Goal: Check status: Check status

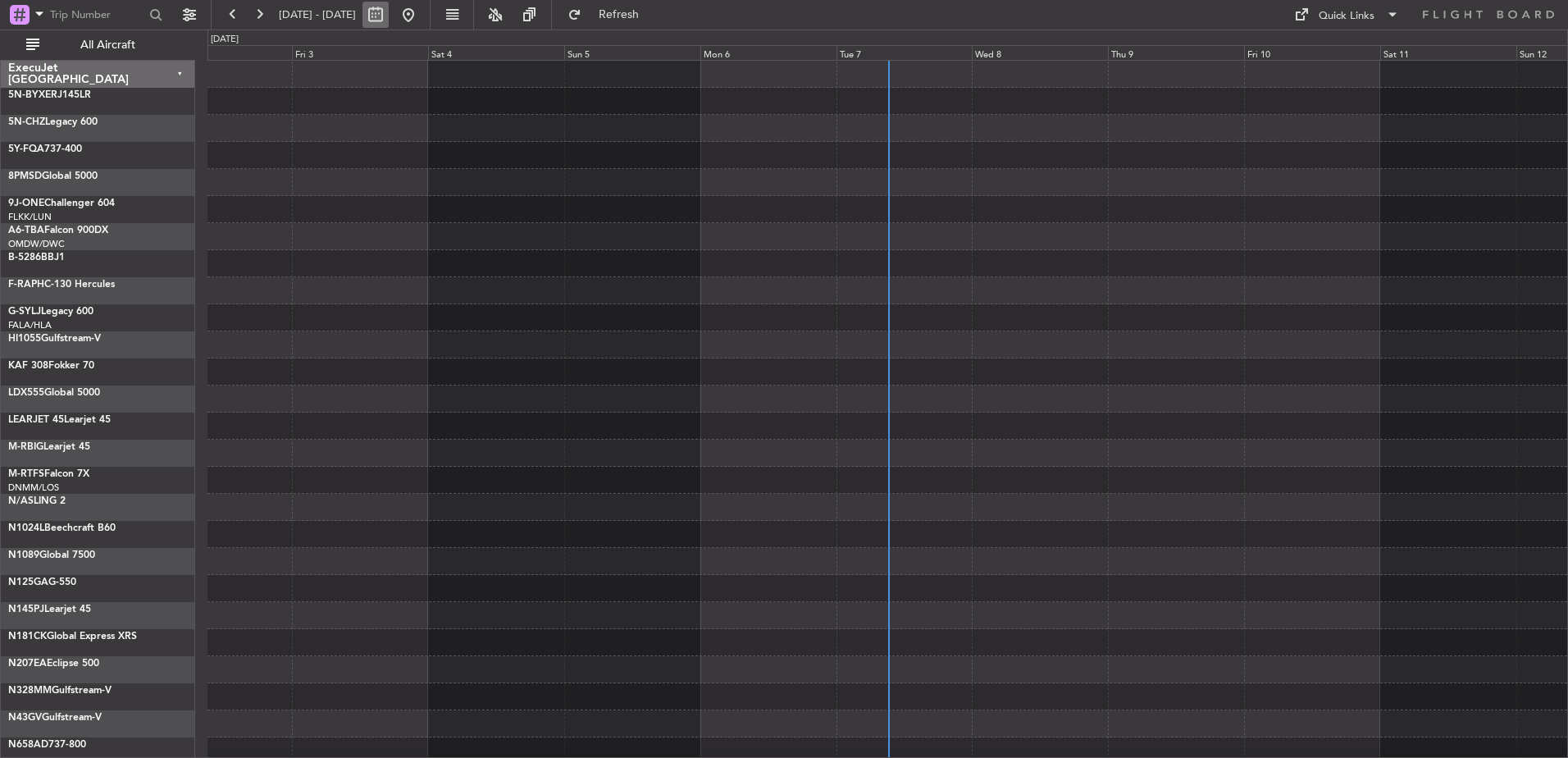
click at [388, 15] on button at bounding box center [375, 15] width 26 height 26
select select "10"
select select "2025"
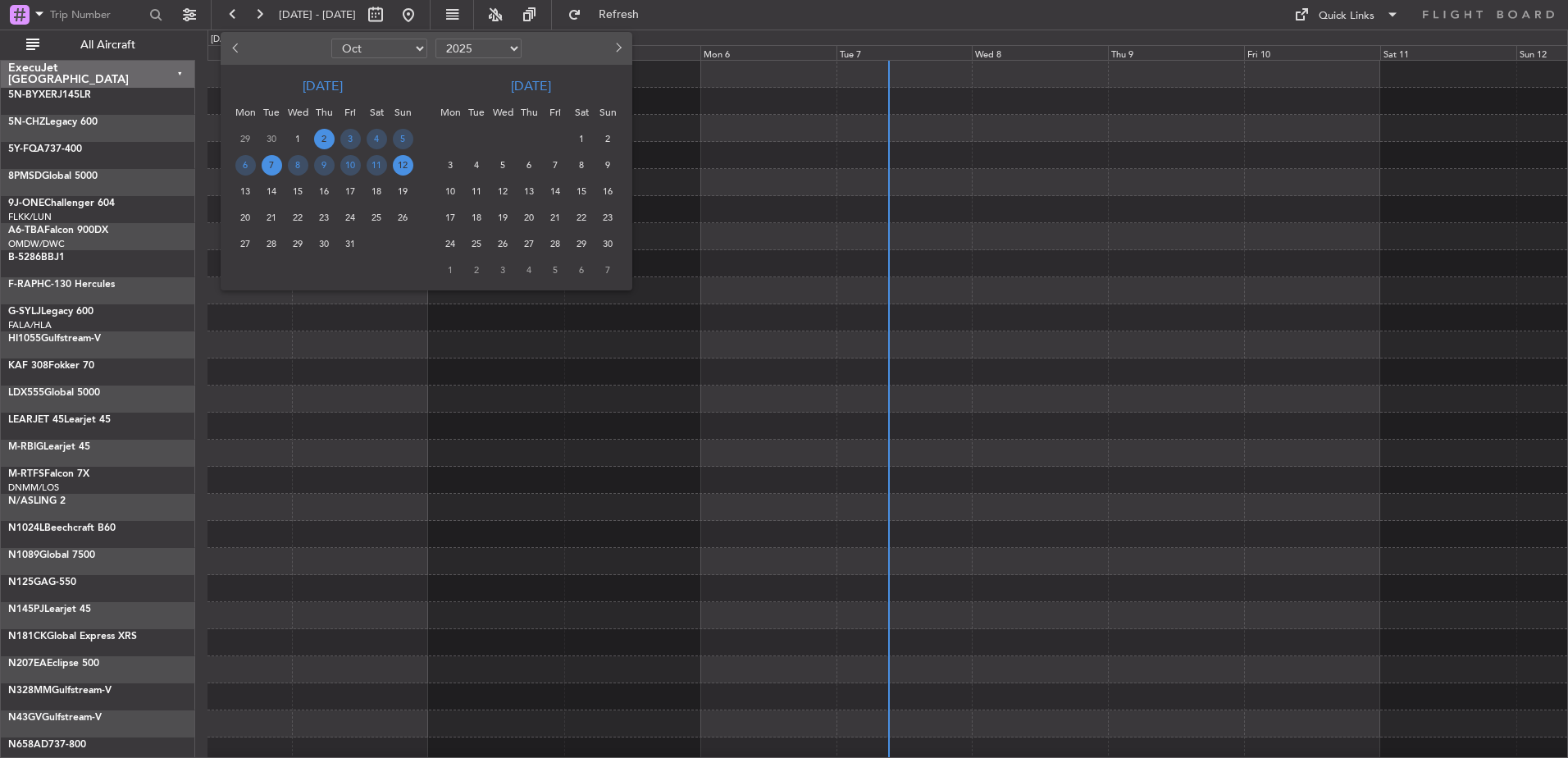
click at [269, 166] on span "7" at bounding box center [272, 165] width 20 height 20
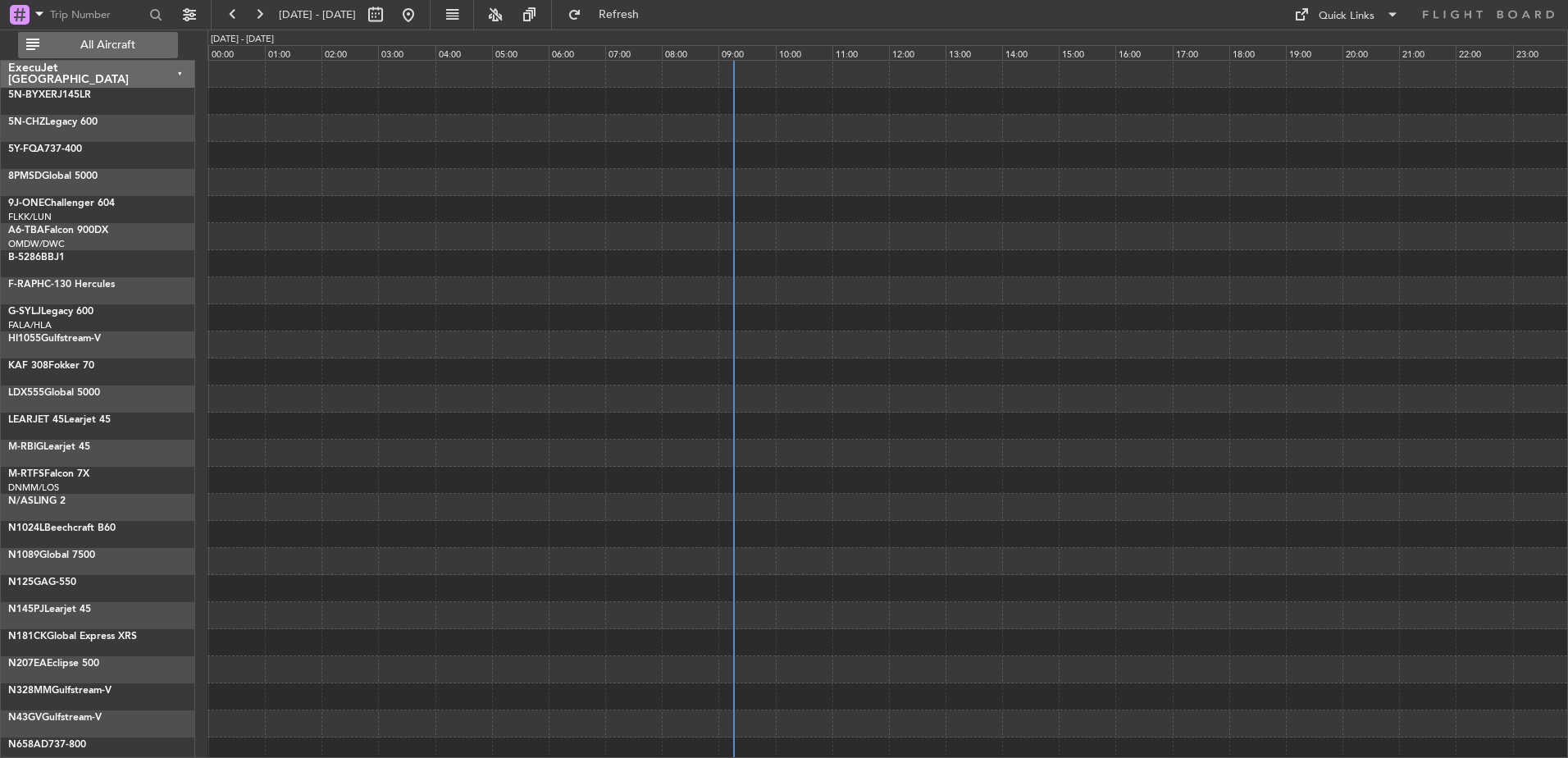
click at [128, 43] on span "All Aircraft" at bounding box center [107, 45] width 130 height 11
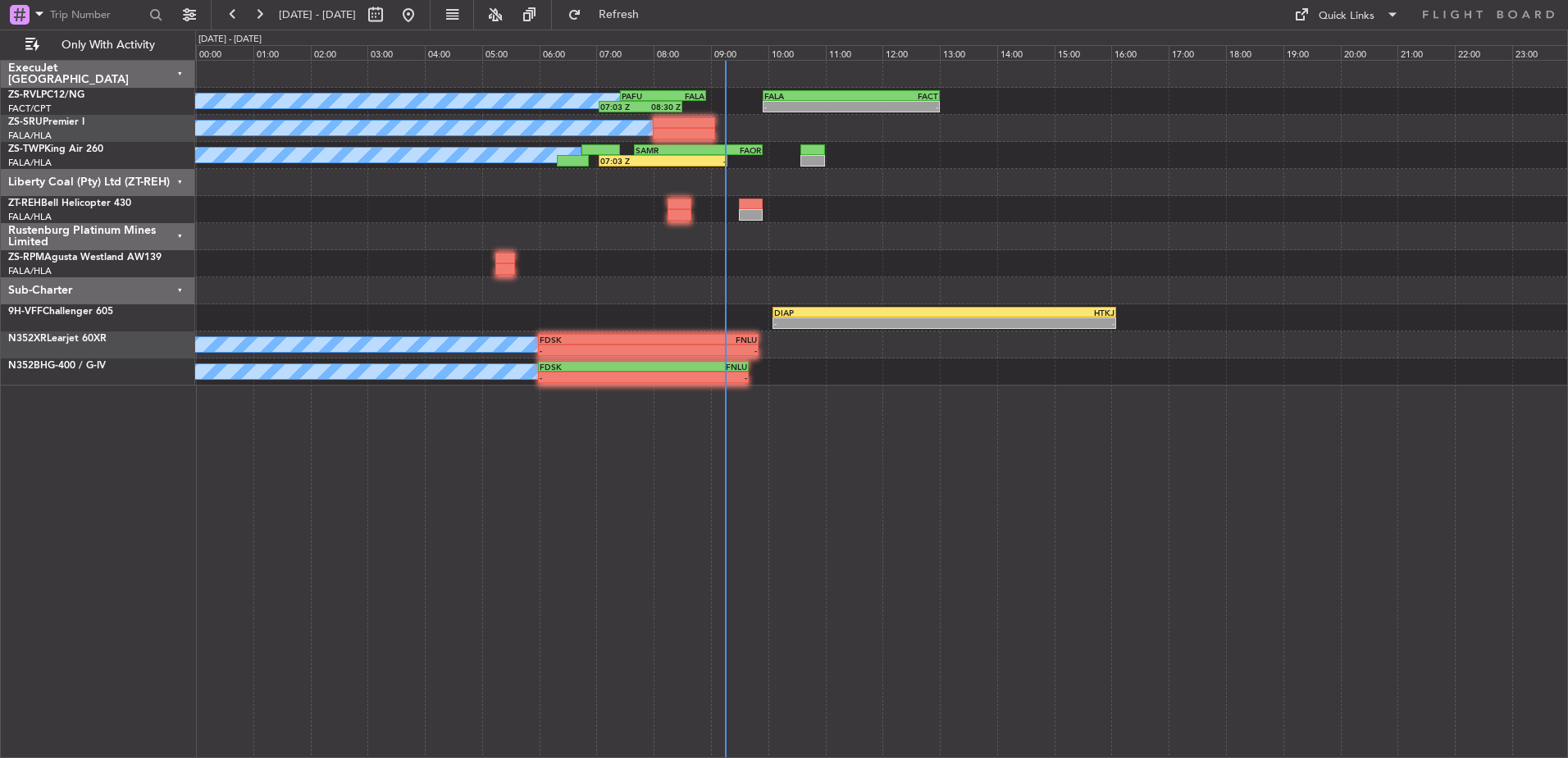
click at [183, 180] on div "Liberty Coal (Pty) Ltd (ZT-REH)" at bounding box center [98, 182] width 194 height 27
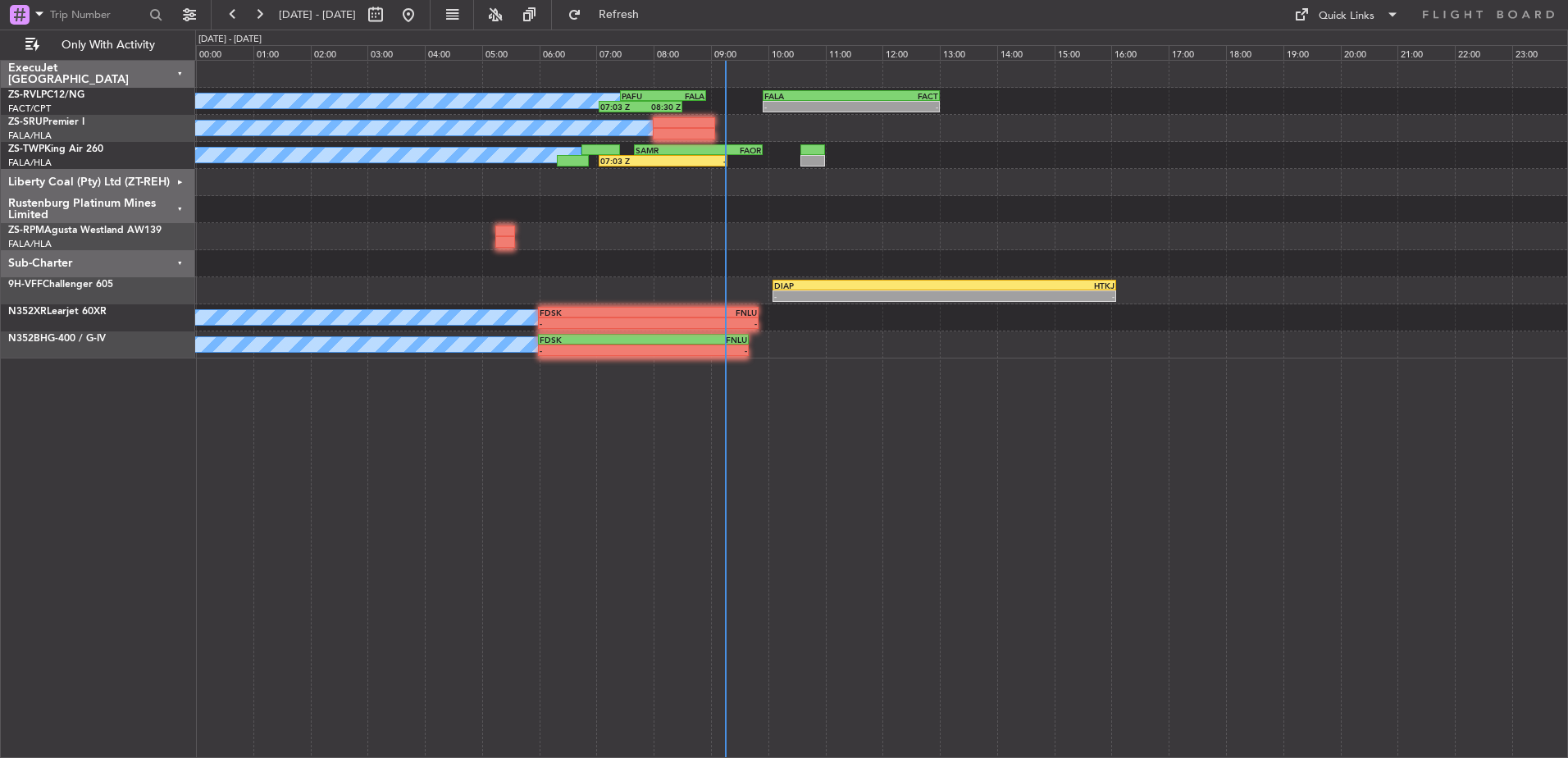
click at [179, 208] on div "Rustenburg Platinum Mines Limited" at bounding box center [98, 209] width 194 height 27
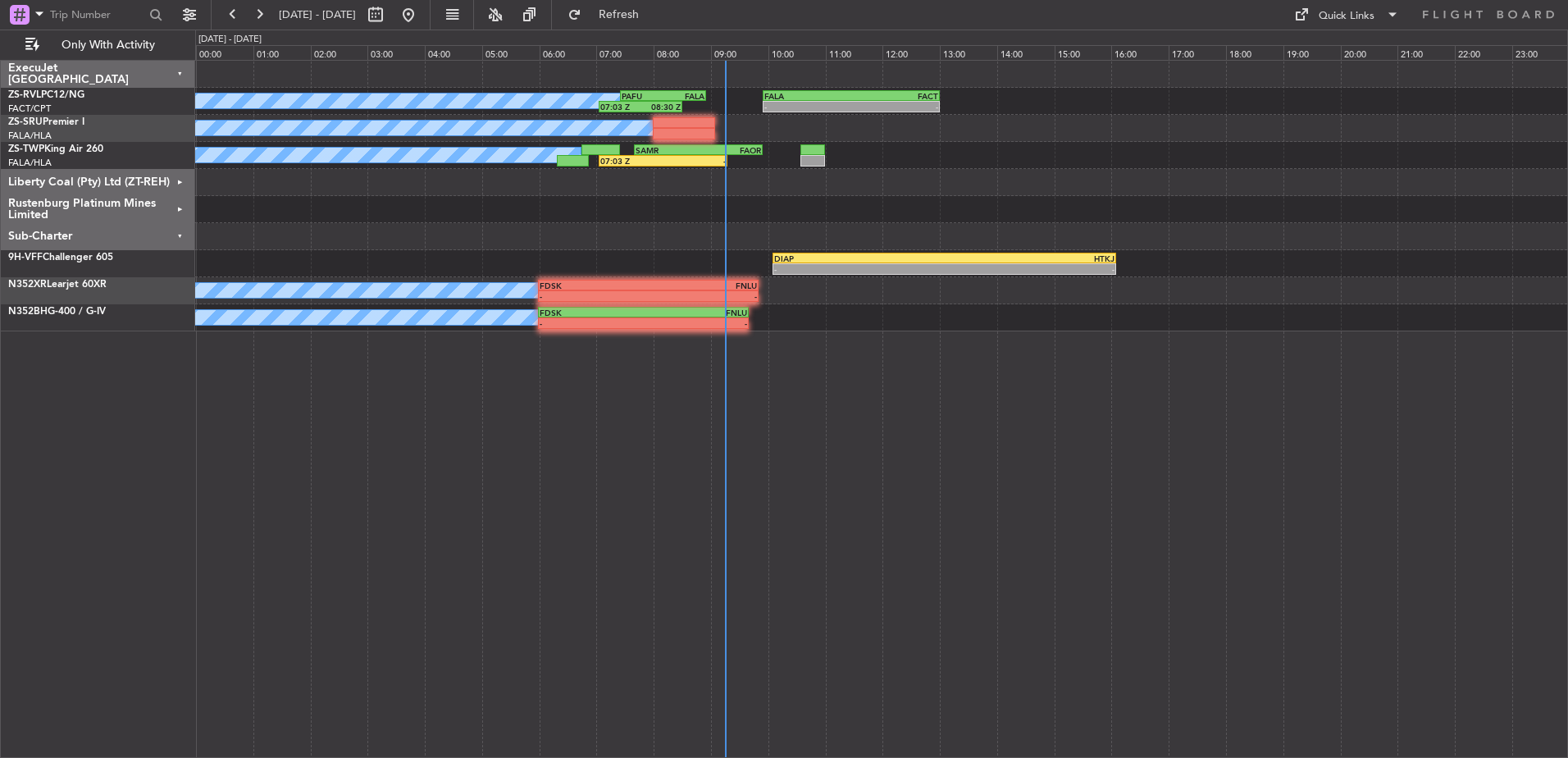
click at [177, 232] on div "Sub-Charter" at bounding box center [98, 236] width 194 height 27
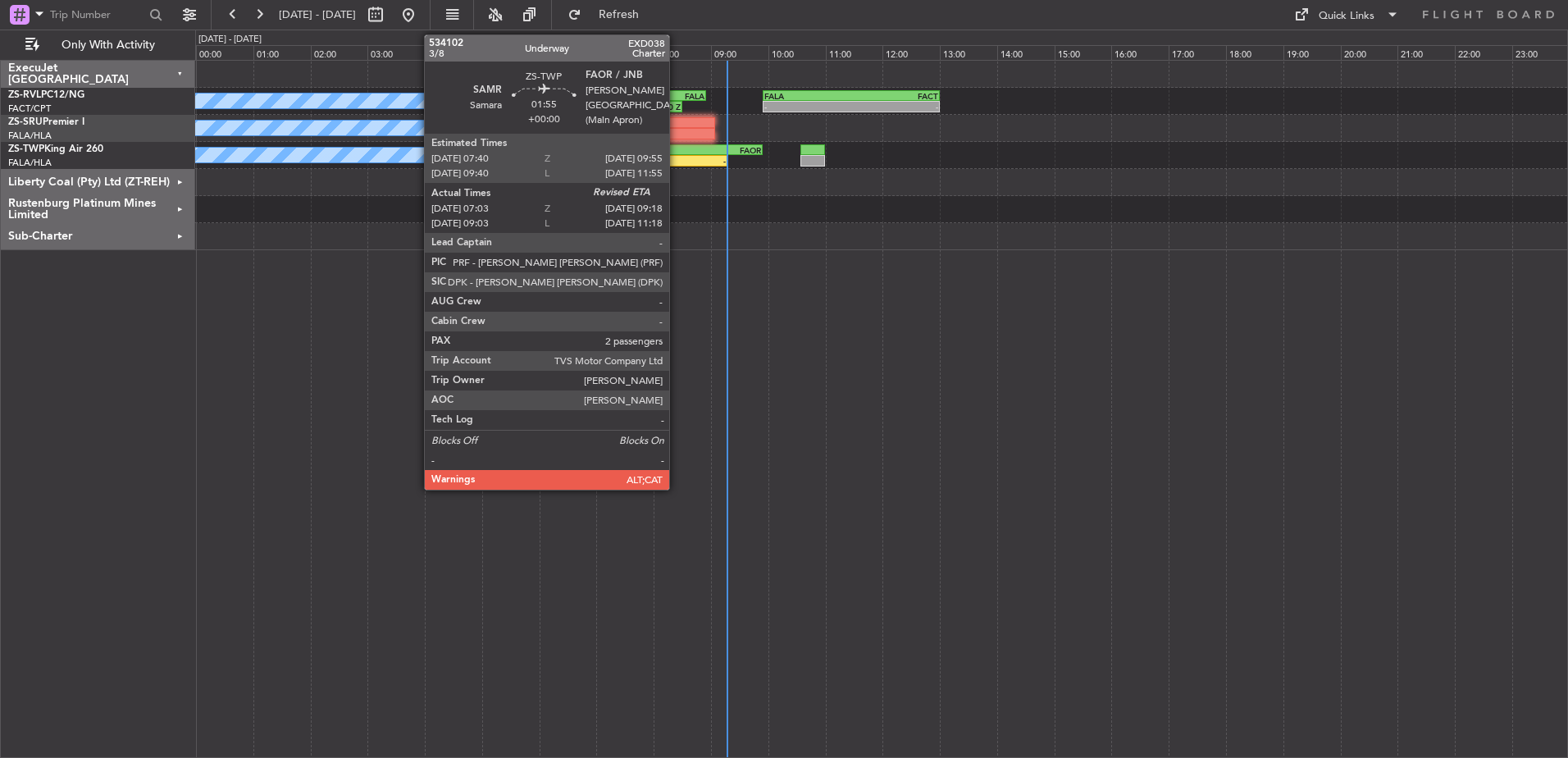
click at [677, 159] on div "-" at bounding box center [695, 161] width 63 height 10
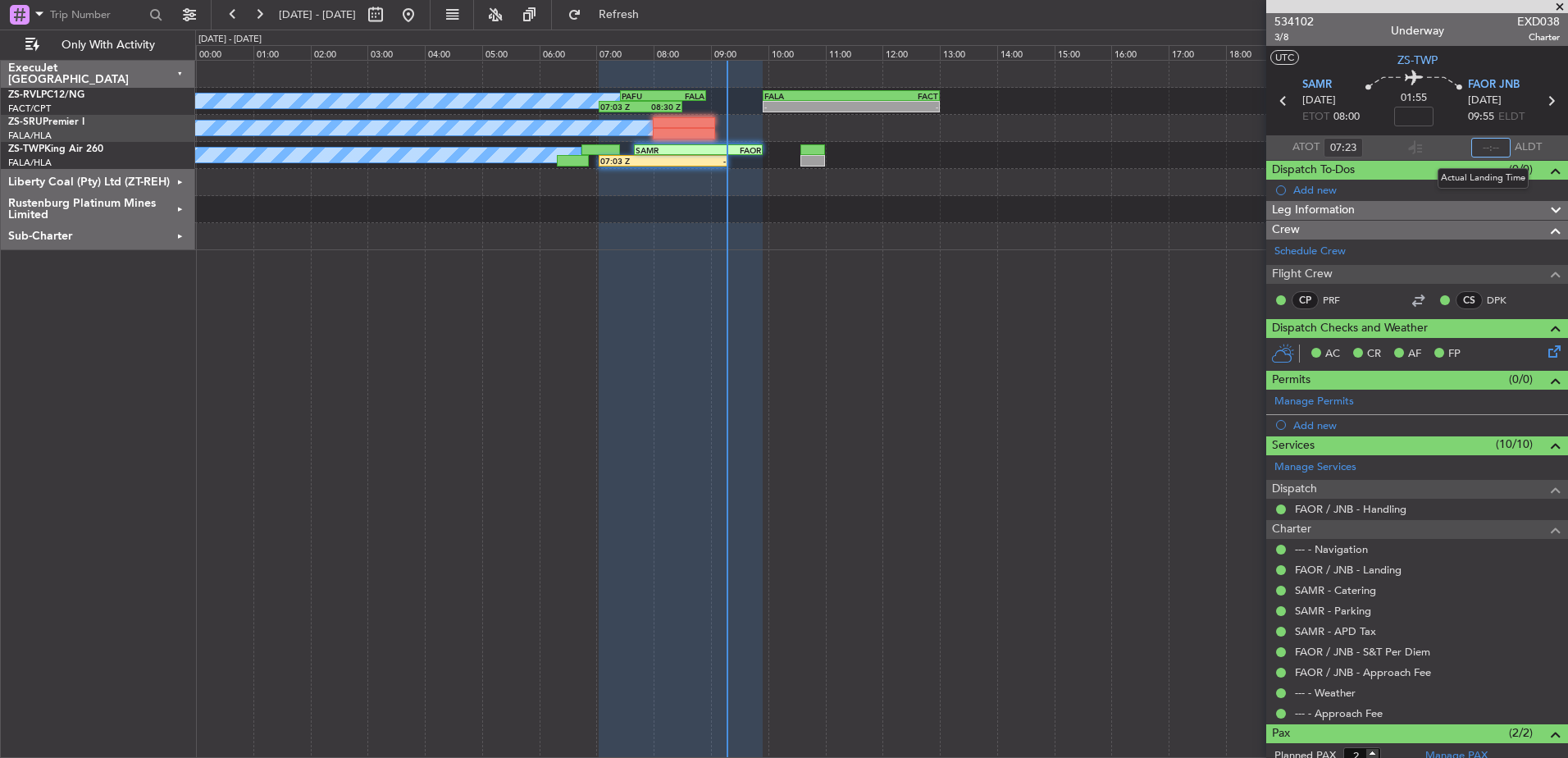
click at [1497, 145] on input "text" at bounding box center [1490, 147] width 40 height 19
type input "08:47"
click at [1564, 5] on span at bounding box center [1560, 7] width 17 height 15
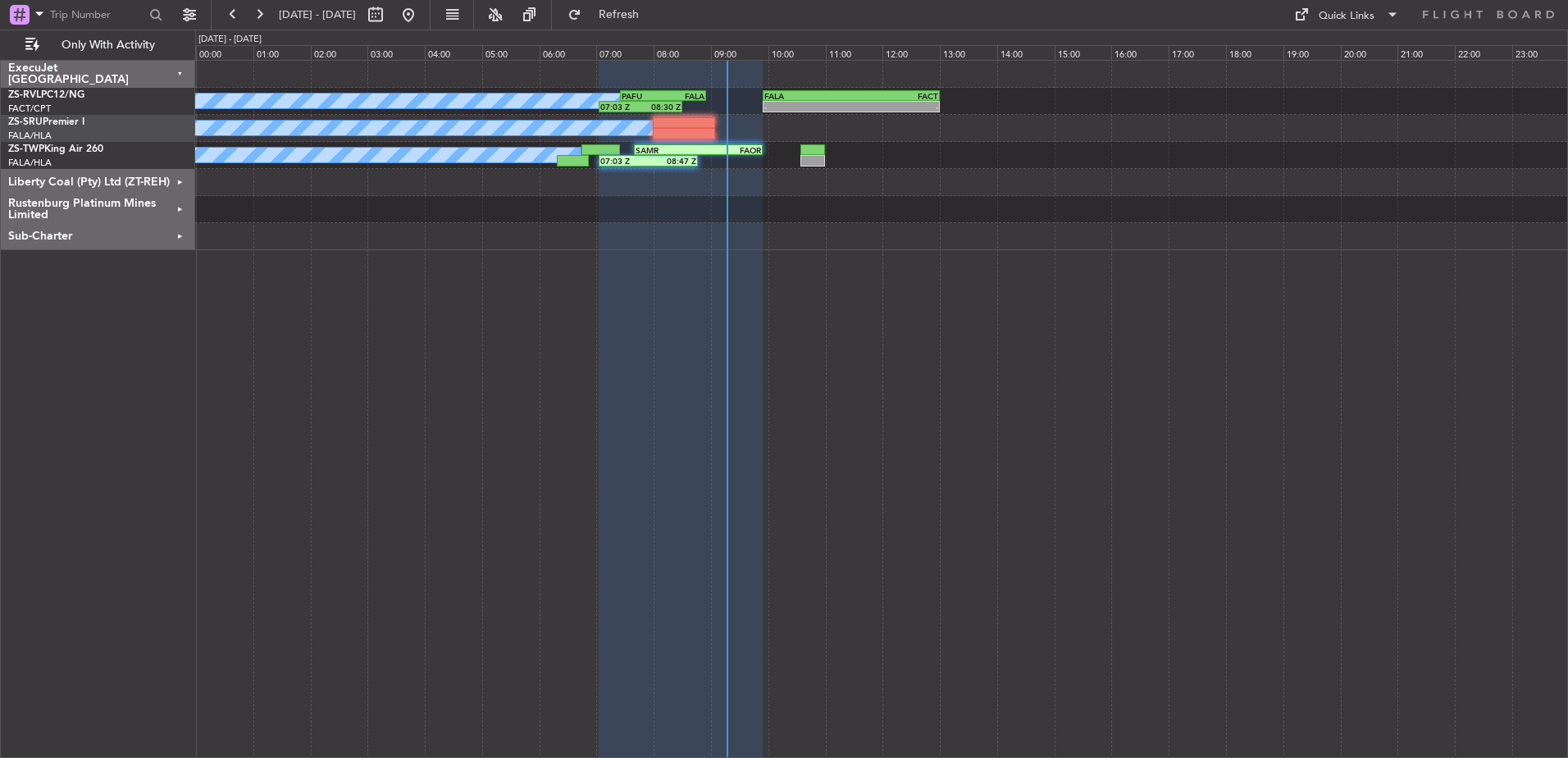
type input "0"
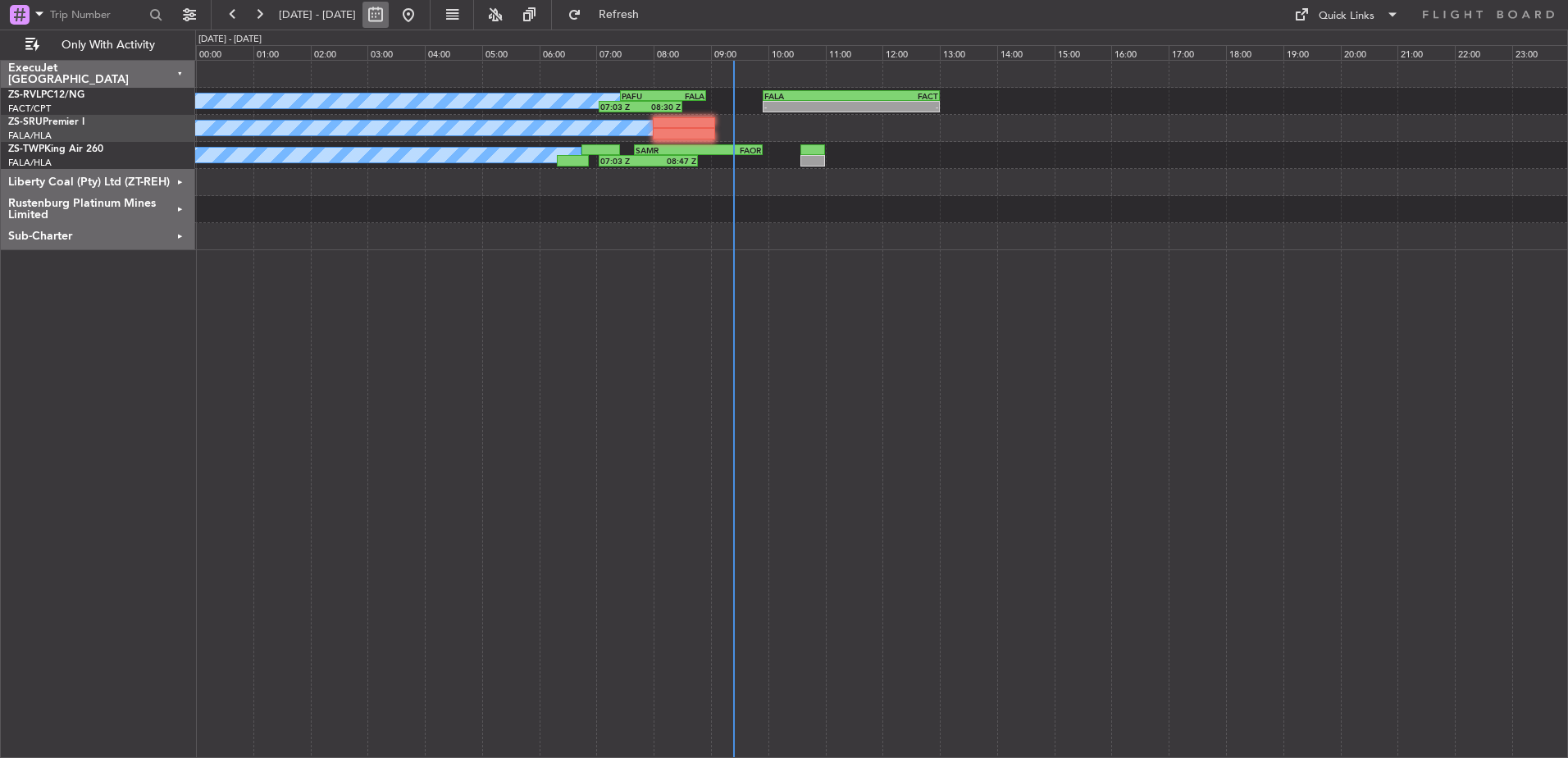
click at [388, 12] on button at bounding box center [375, 15] width 26 height 26
select select "10"
select select "2025"
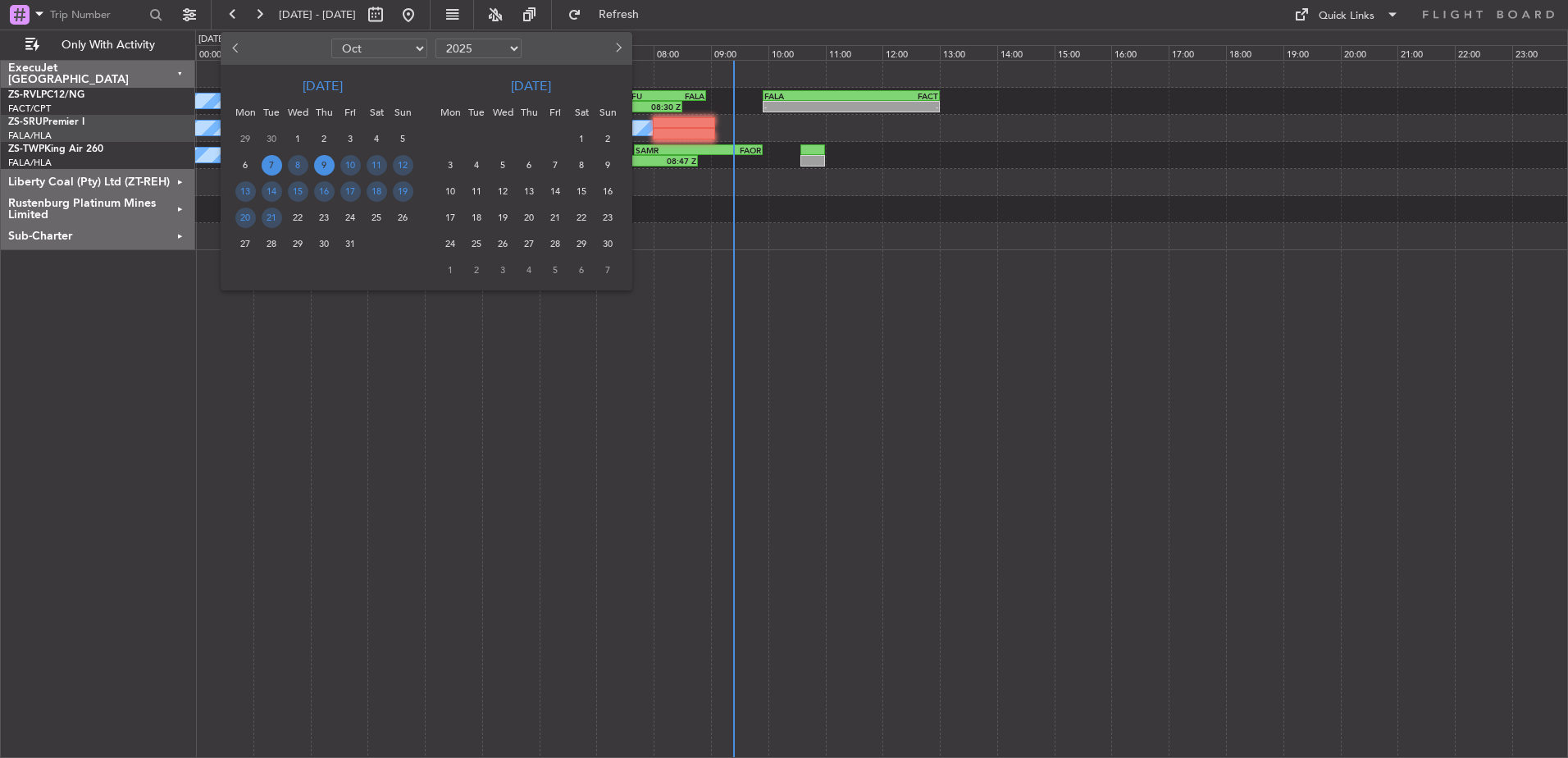
click at [328, 168] on span "9" at bounding box center [325, 165] width 20 height 20
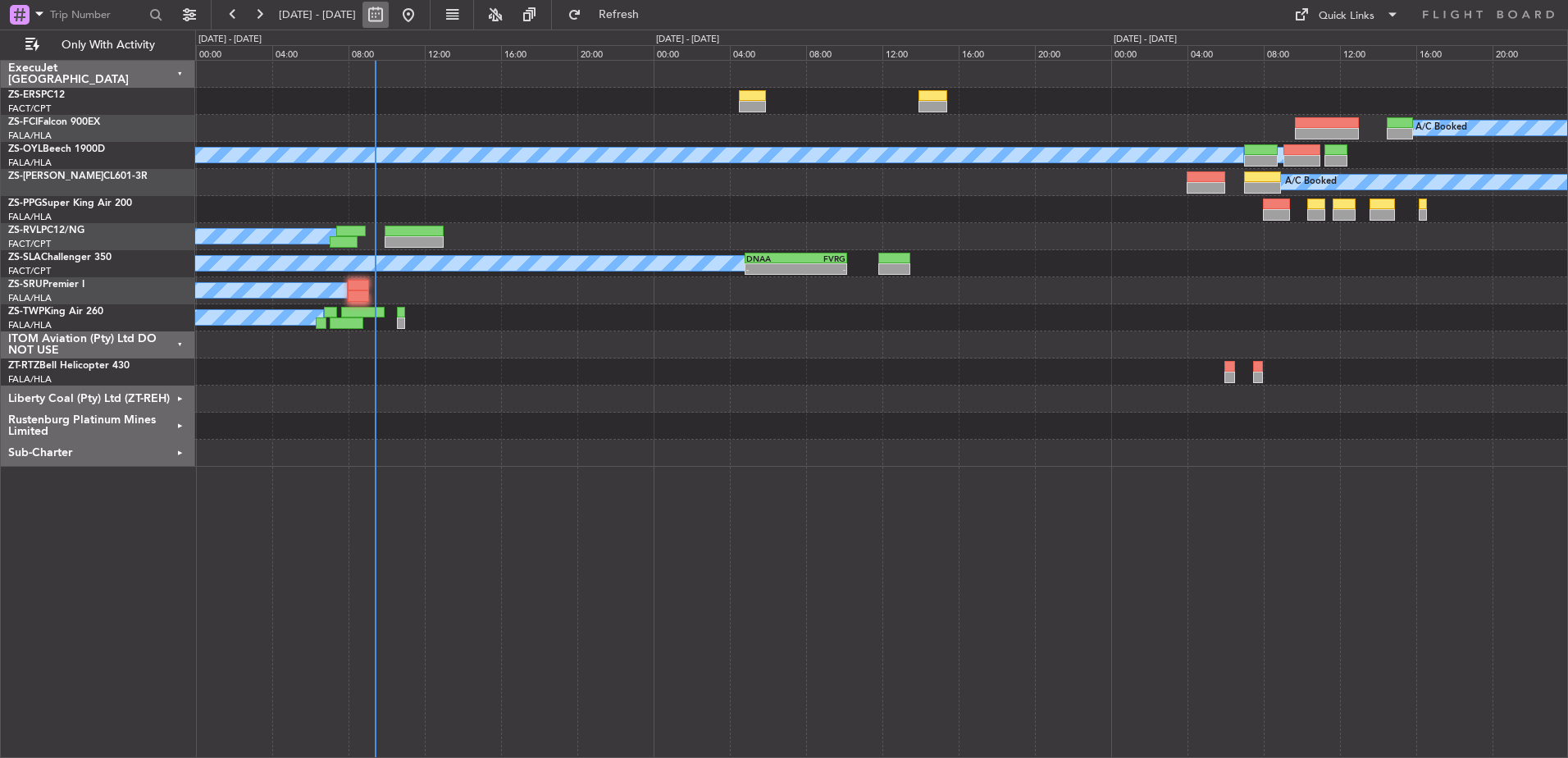
click at [388, 15] on button at bounding box center [375, 15] width 26 height 26
select select "10"
select select "2025"
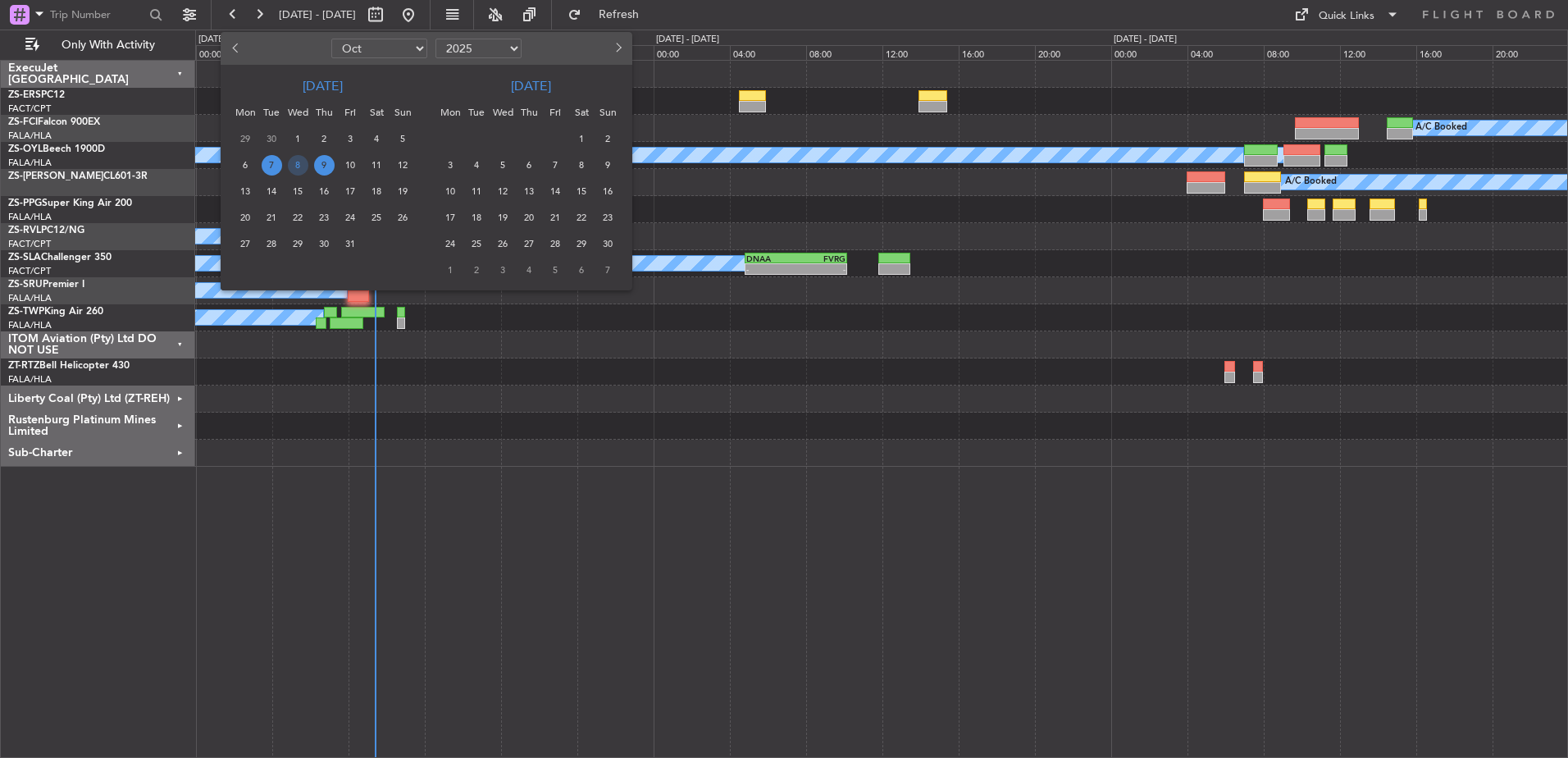
click at [326, 165] on span "9" at bounding box center [325, 165] width 20 height 20
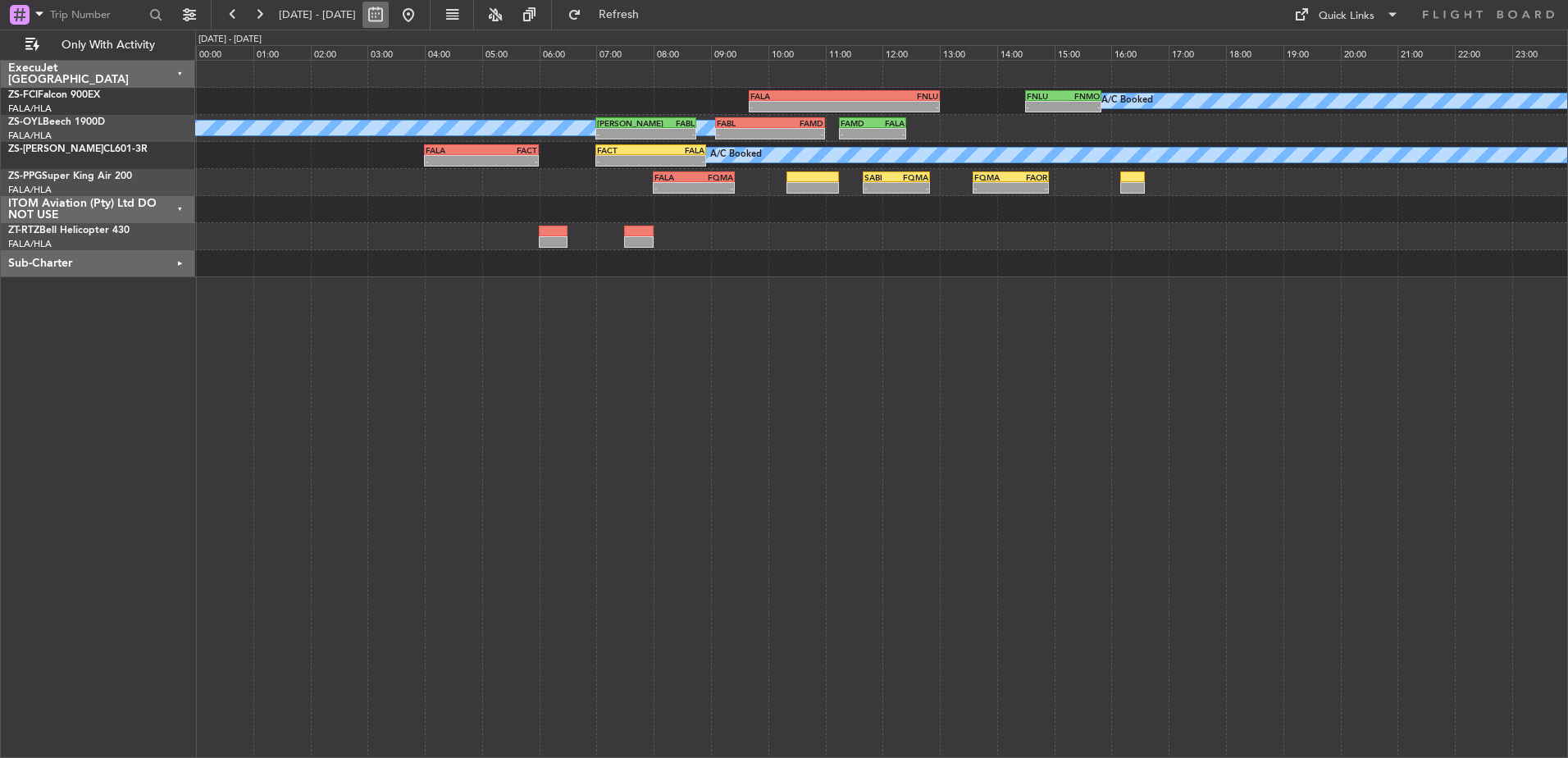
click at [388, 14] on button at bounding box center [375, 15] width 26 height 26
select select "10"
select select "2025"
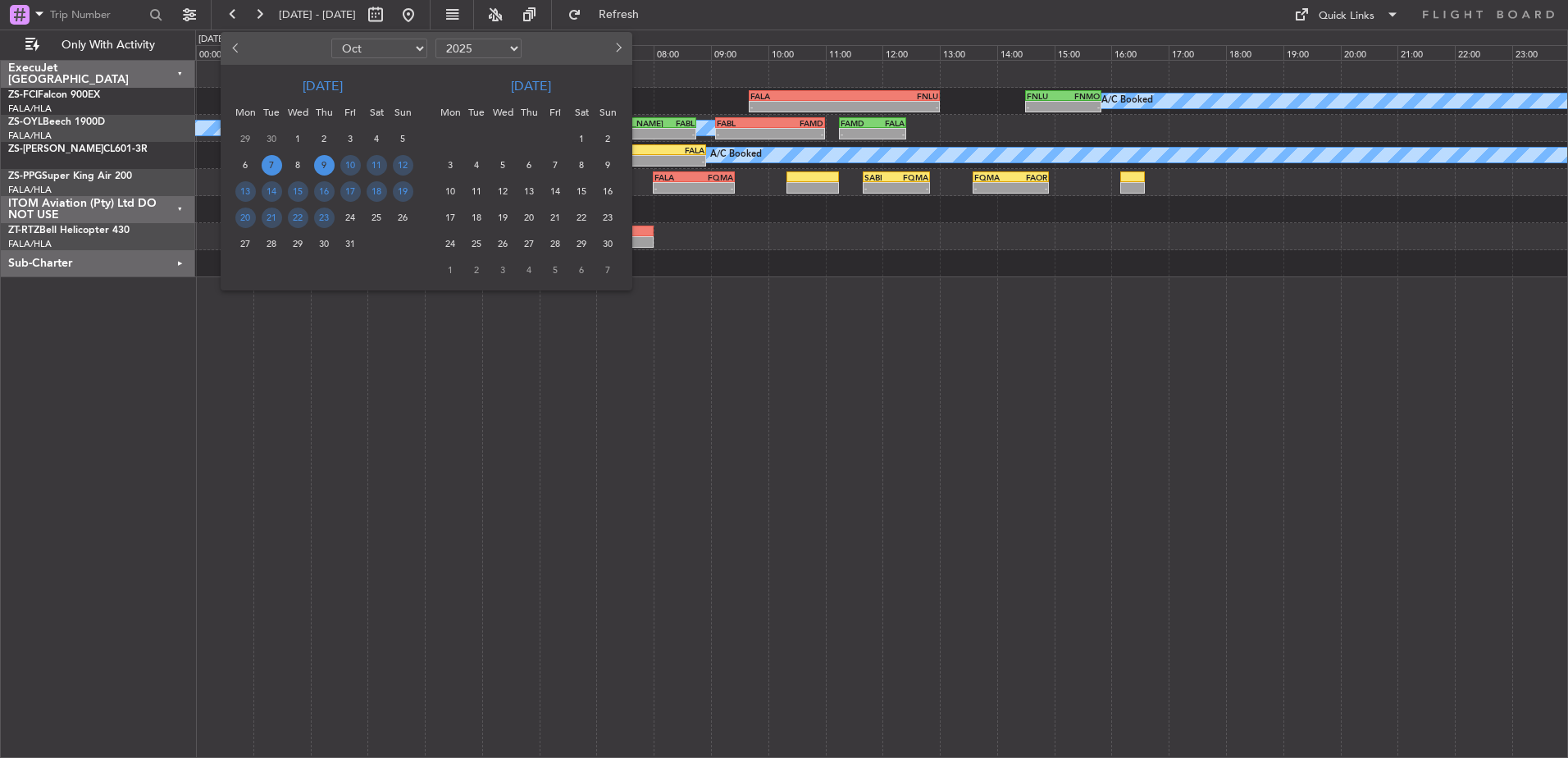
click at [269, 165] on span "7" at bounding box center [272, 165] width 20 height 20
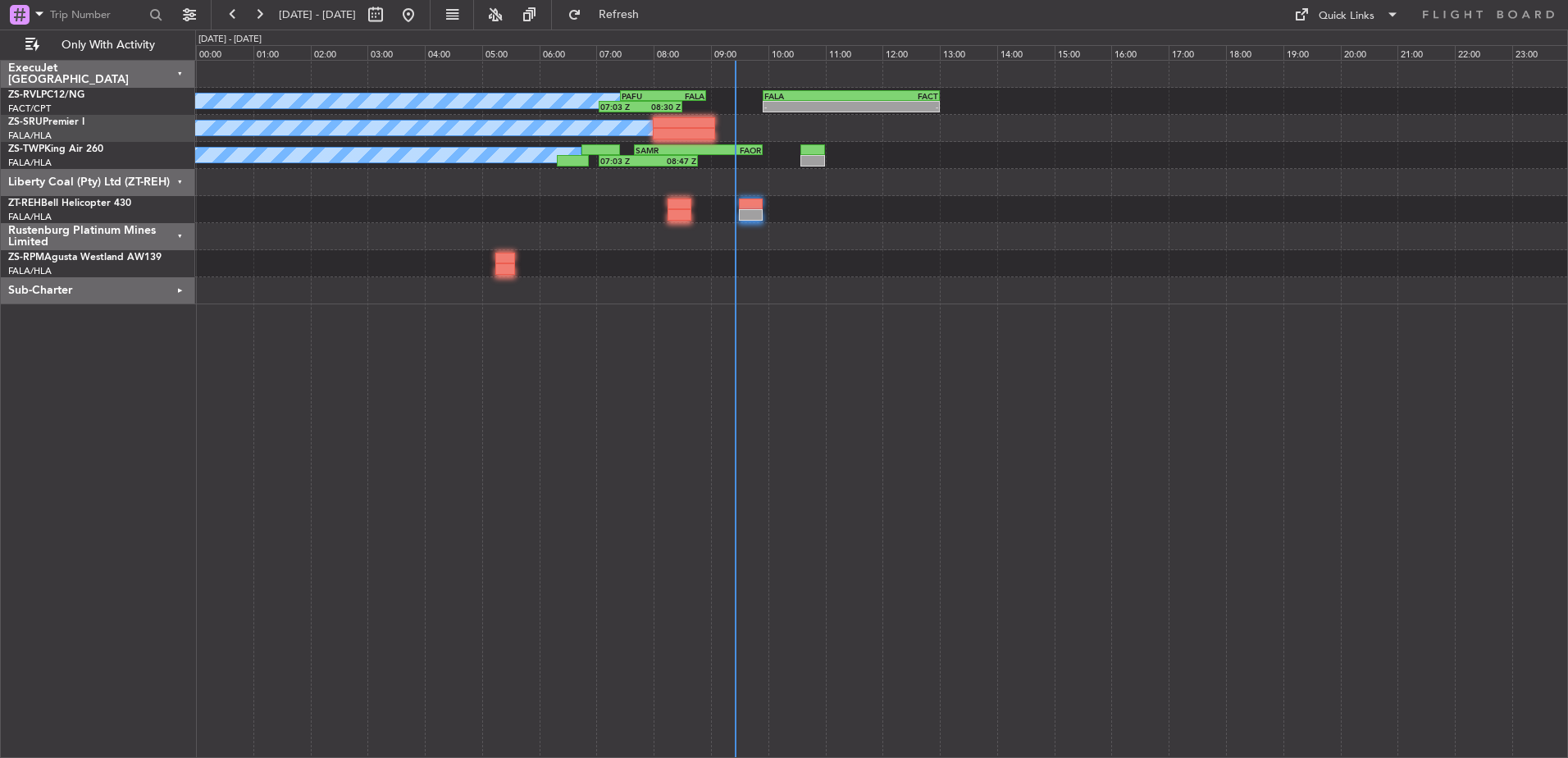
click at [183, 179] on div "Liberty Coal (Pty) Ltd (ZT-REH)" at bounding box center [98, 182] width 194 height 27
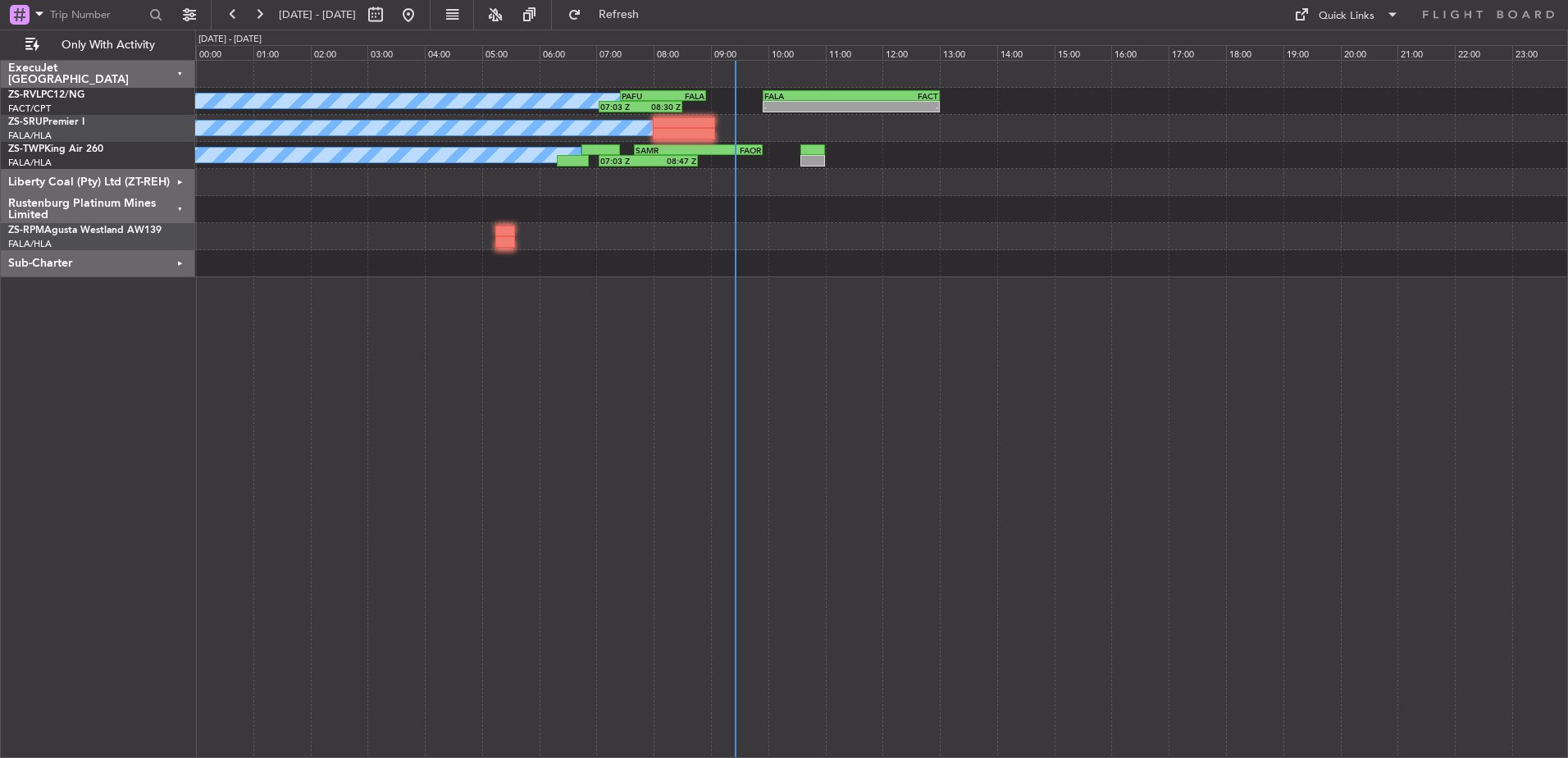
click at [181, 203] on div "Rustenburg Platinum Mines Limited" at bounding box center [98, 209] width 194 height 27
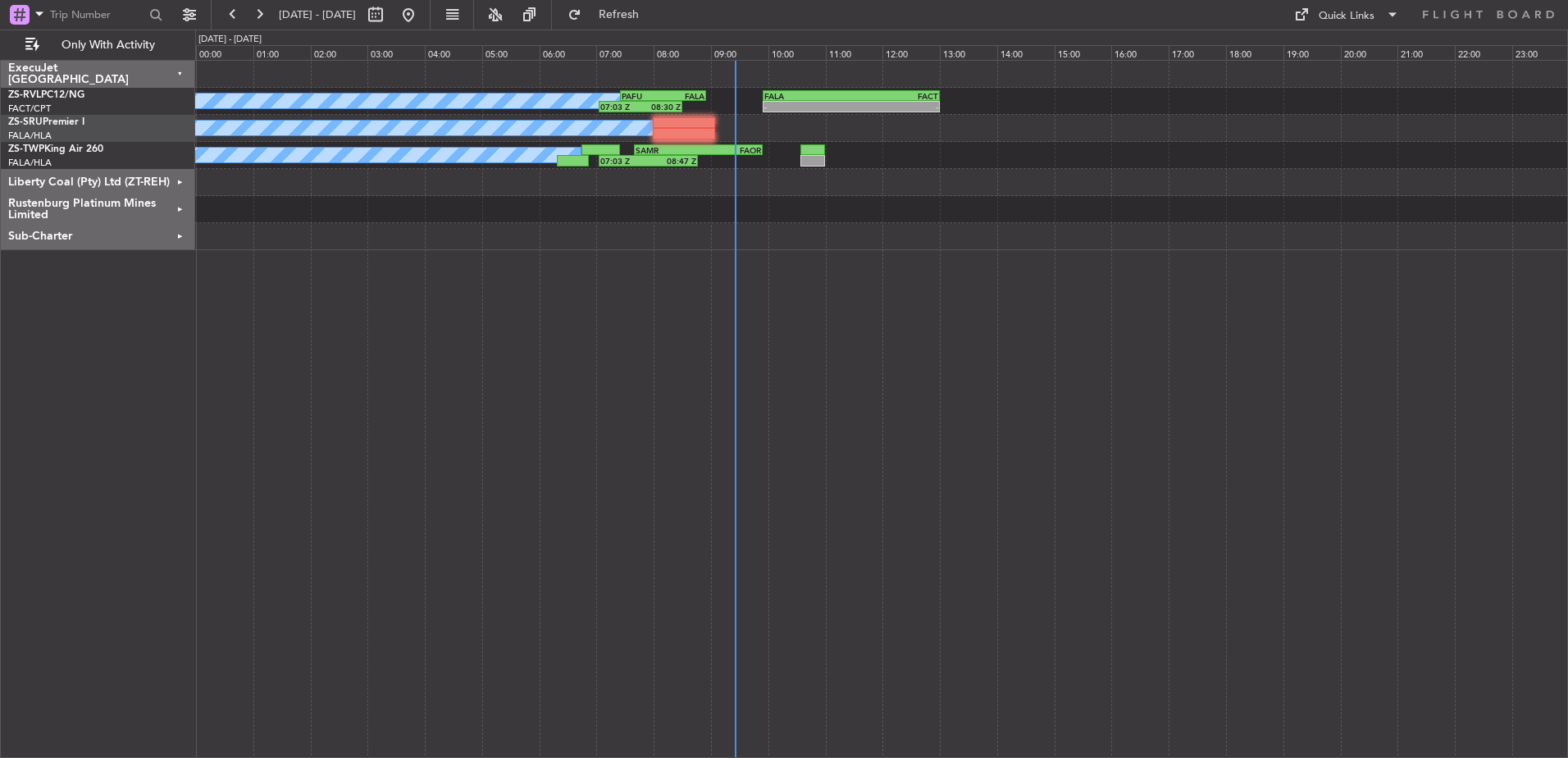
click at [180, 235] on div "Sub-Charter" at bounding box center [98, 236] width 194 height 27
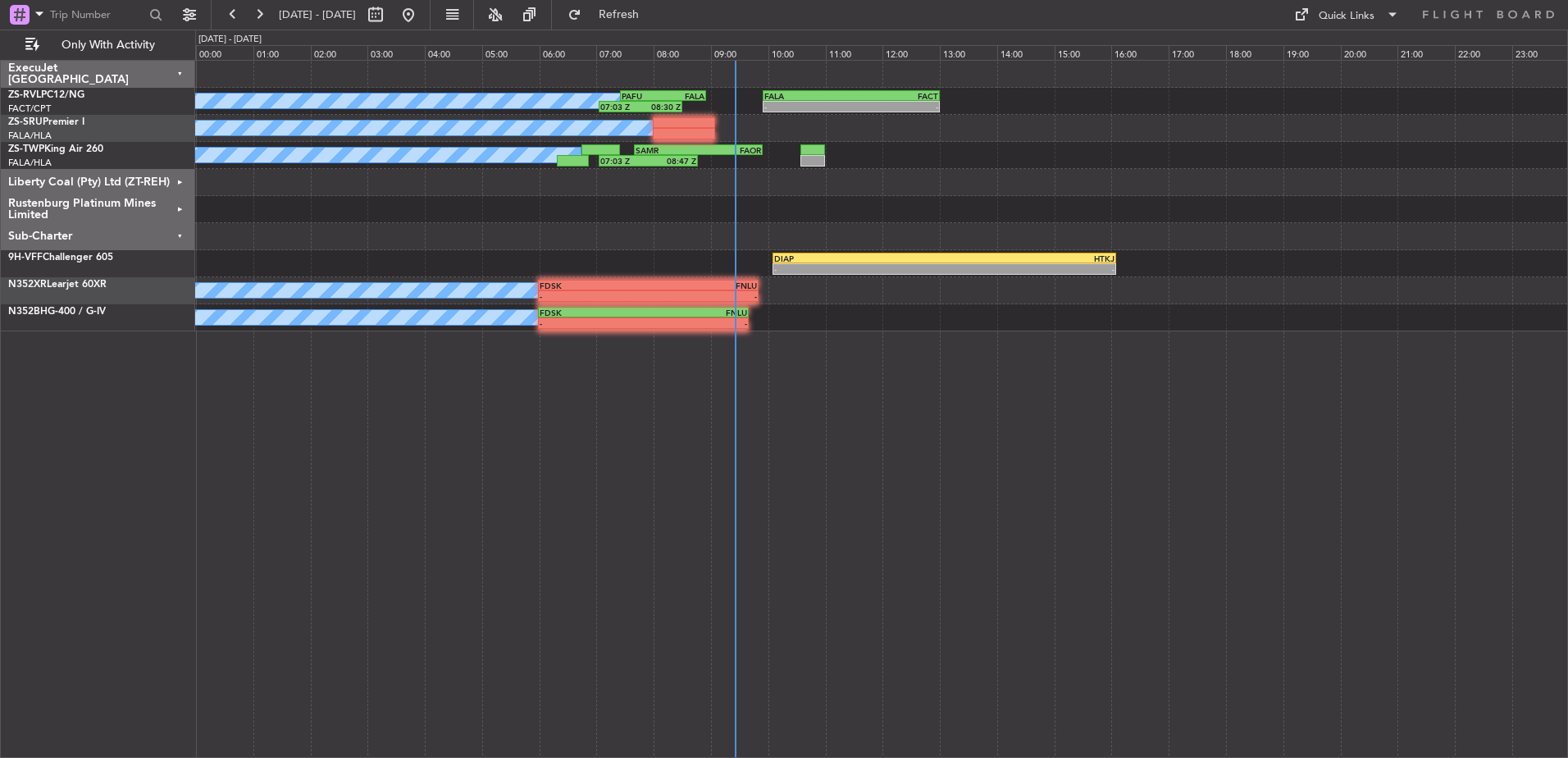
click at [180, 235] on div "Sub-Charter" at bounding box center [98, 236] width 194 height 27
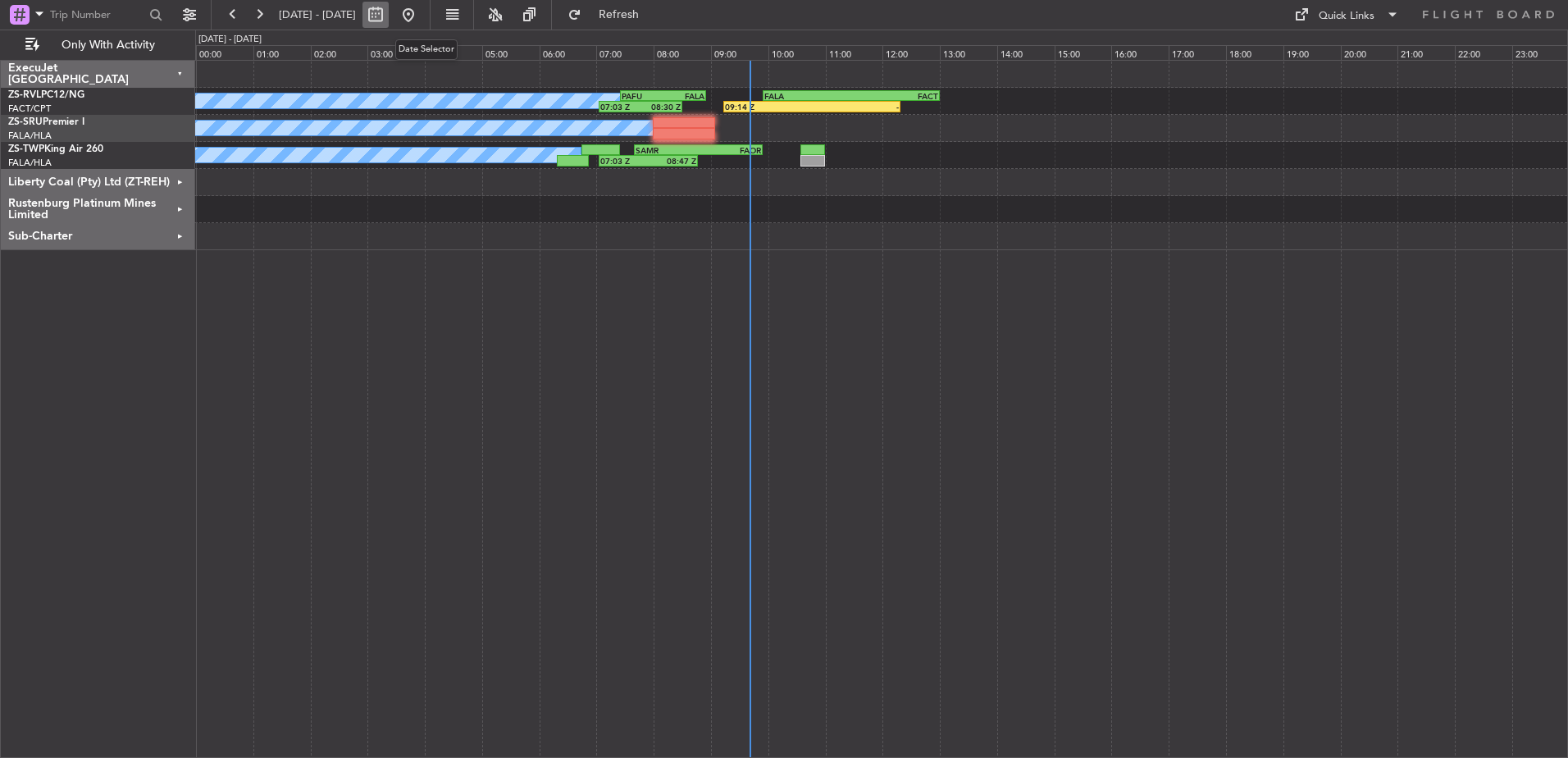
click at [388, 16] on button at bounding box center [375, 15] width 26 height 26
select select "10"
select select "2025"
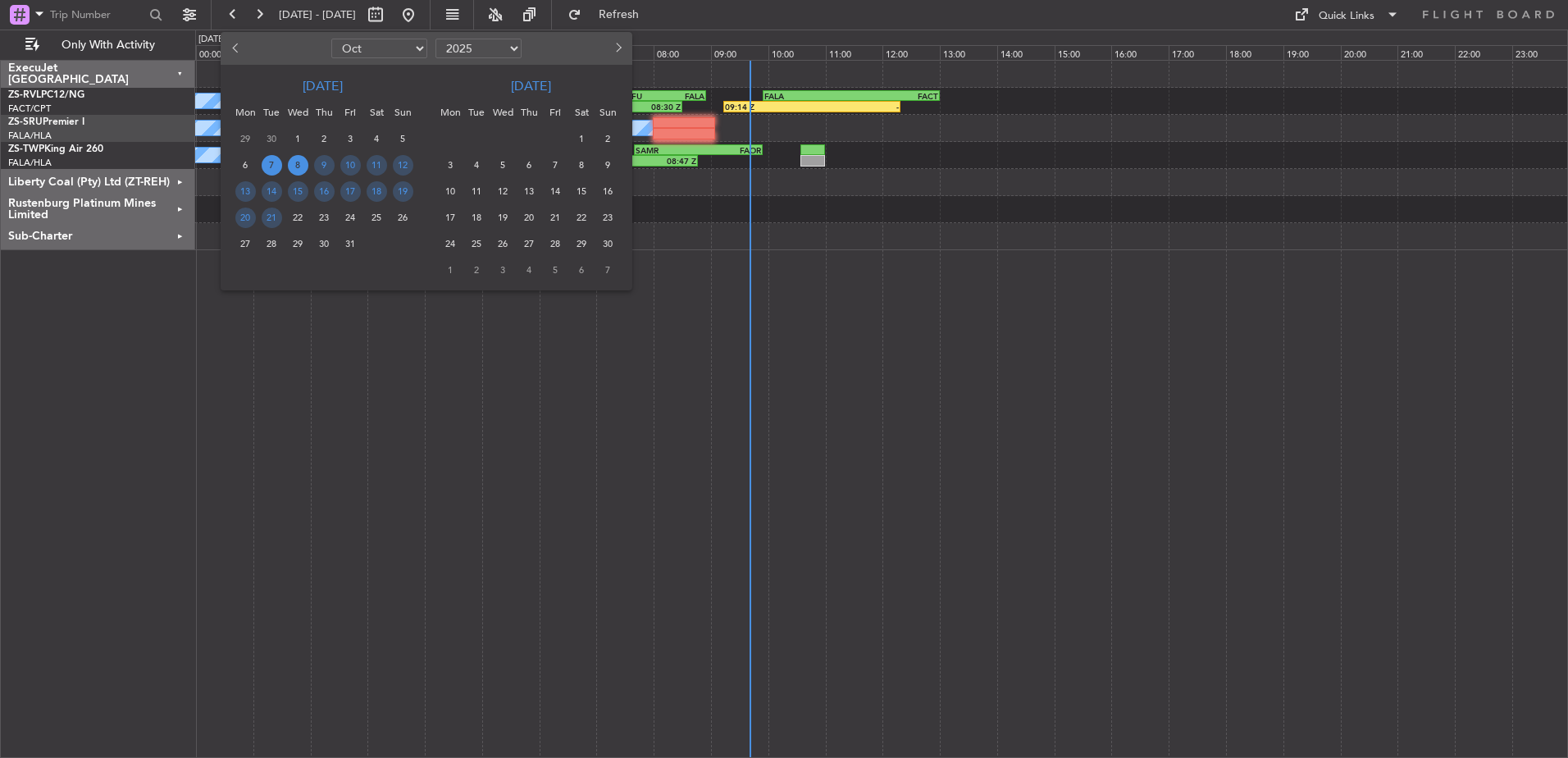
click at [296, 166] on span "8" at bounding box center [298, 165] width 20 height 20
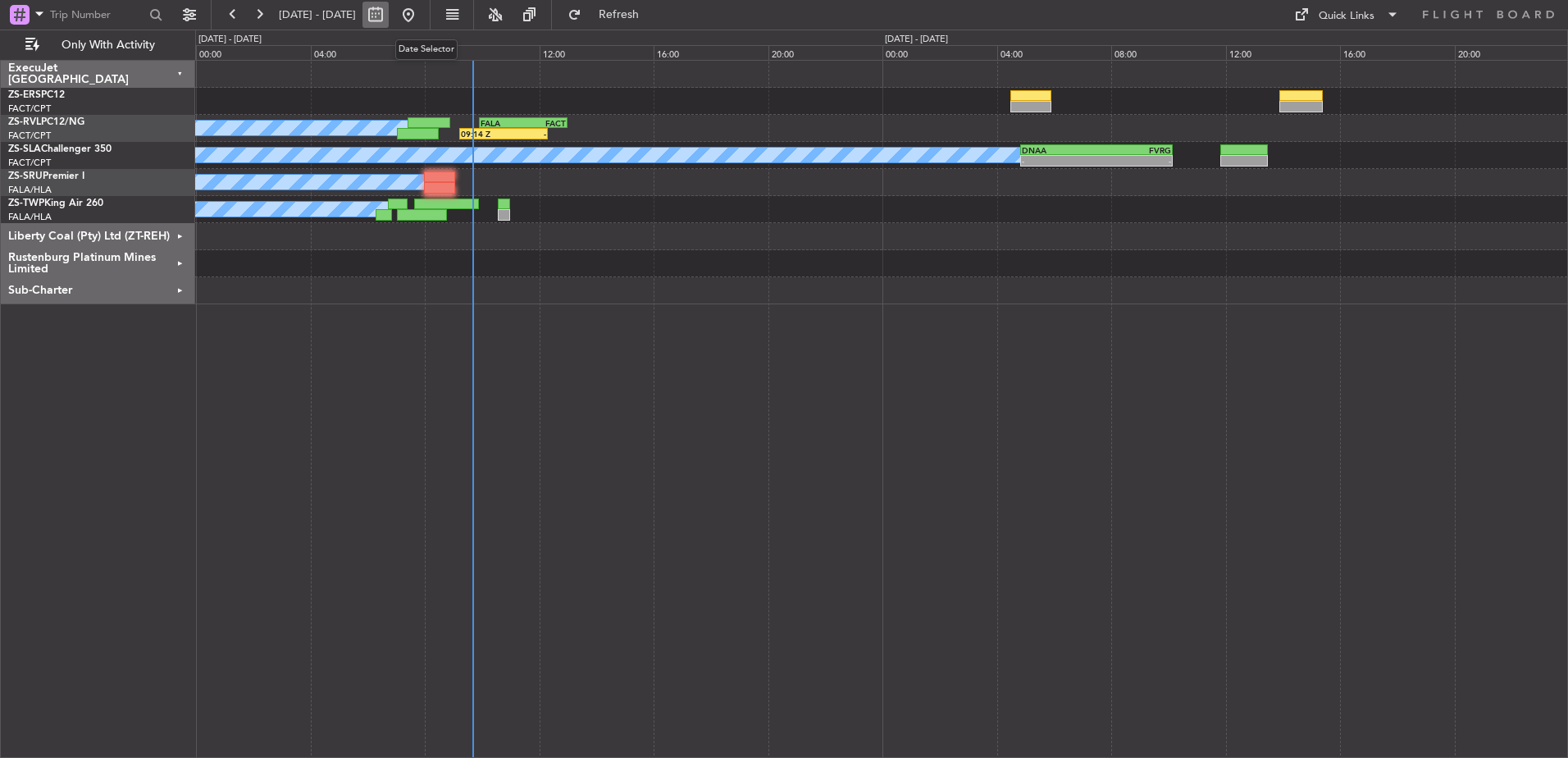
click at [388, 21] on button at bounding box center [375, 15] width 26 height 26
select select "10"
select select "2025"
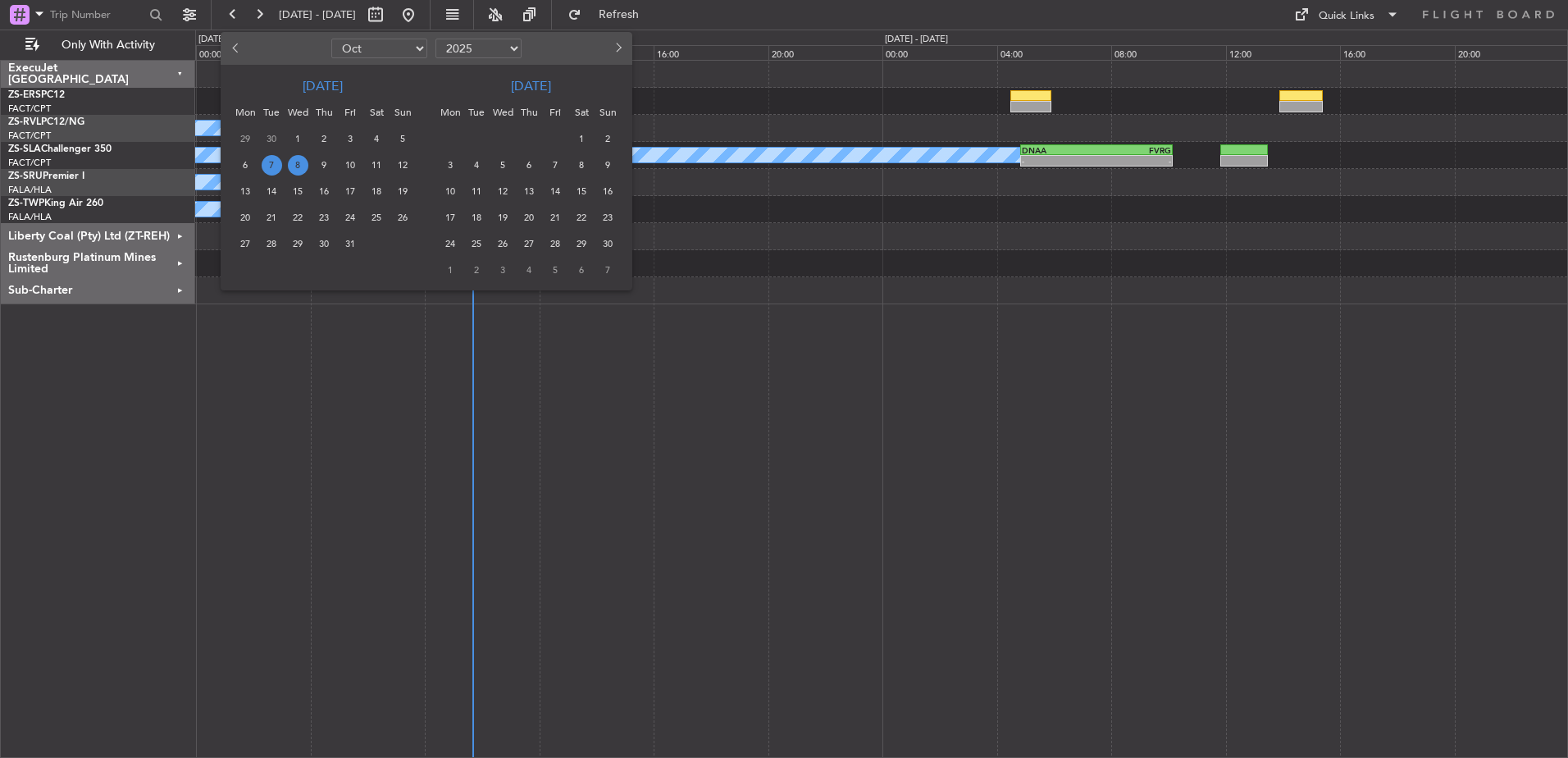
click at [297, 165] on span "8" at bounding box center [298, 165] width 20 height 20
click at [301, 163] on span "8" at bounding box center [298, 165] width 20 height 20
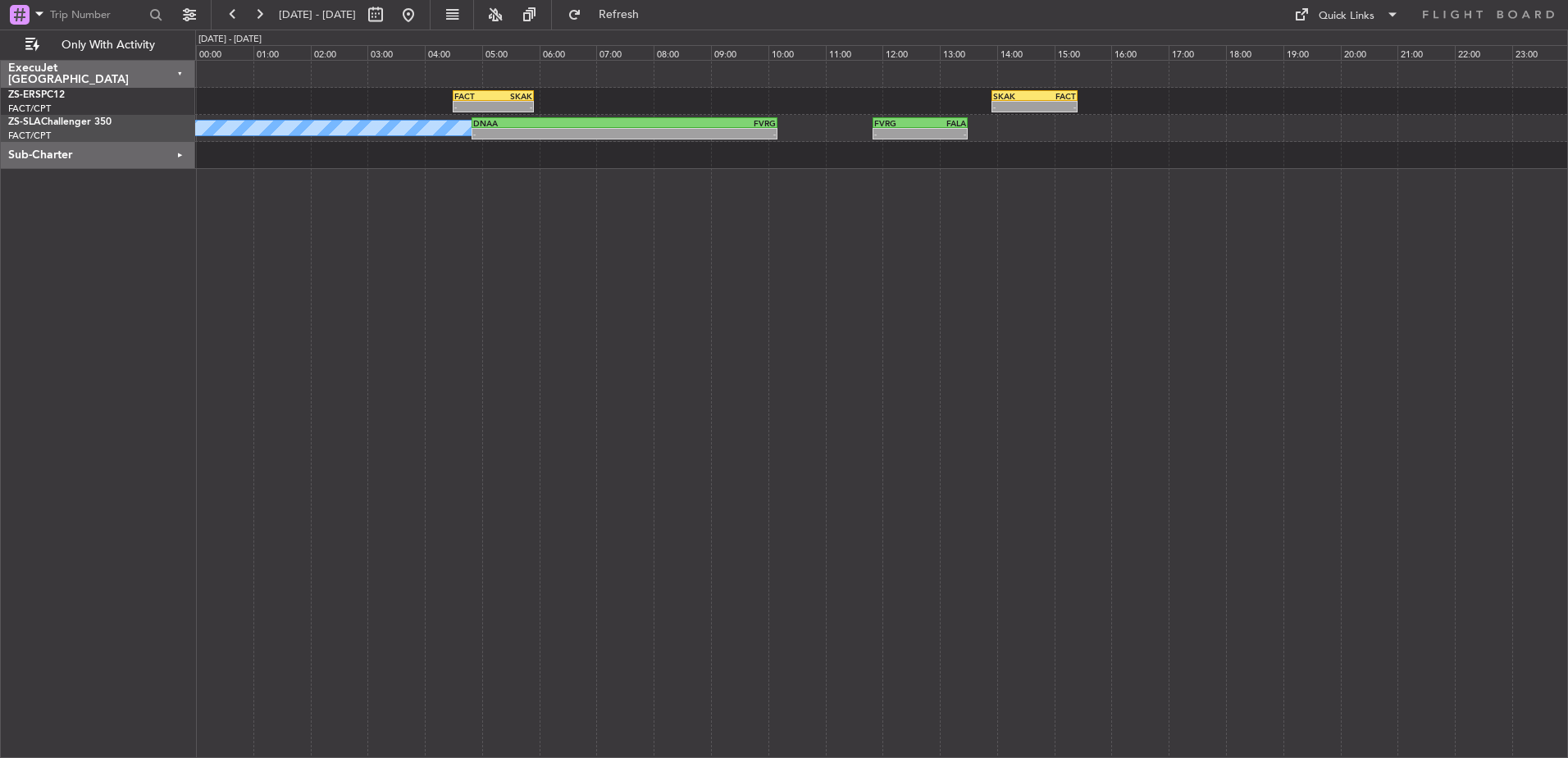
click at [179, 154] on div "Sub-Charter" at bounding box center [98, 154] width 194 height 27
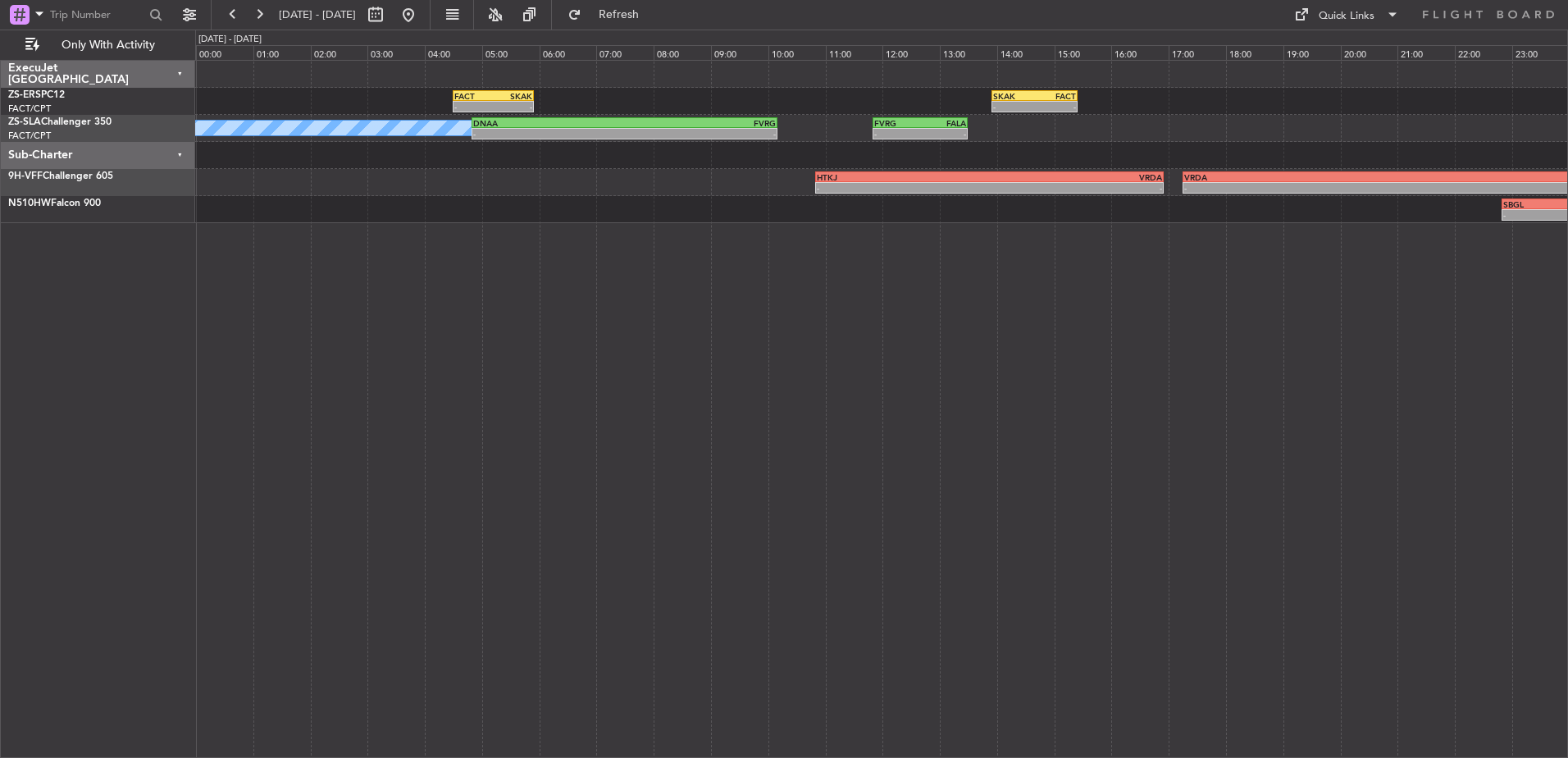
click at [179, 154] on div "Sub-Charter" at bounding box center [98, 154] width 194 height 27
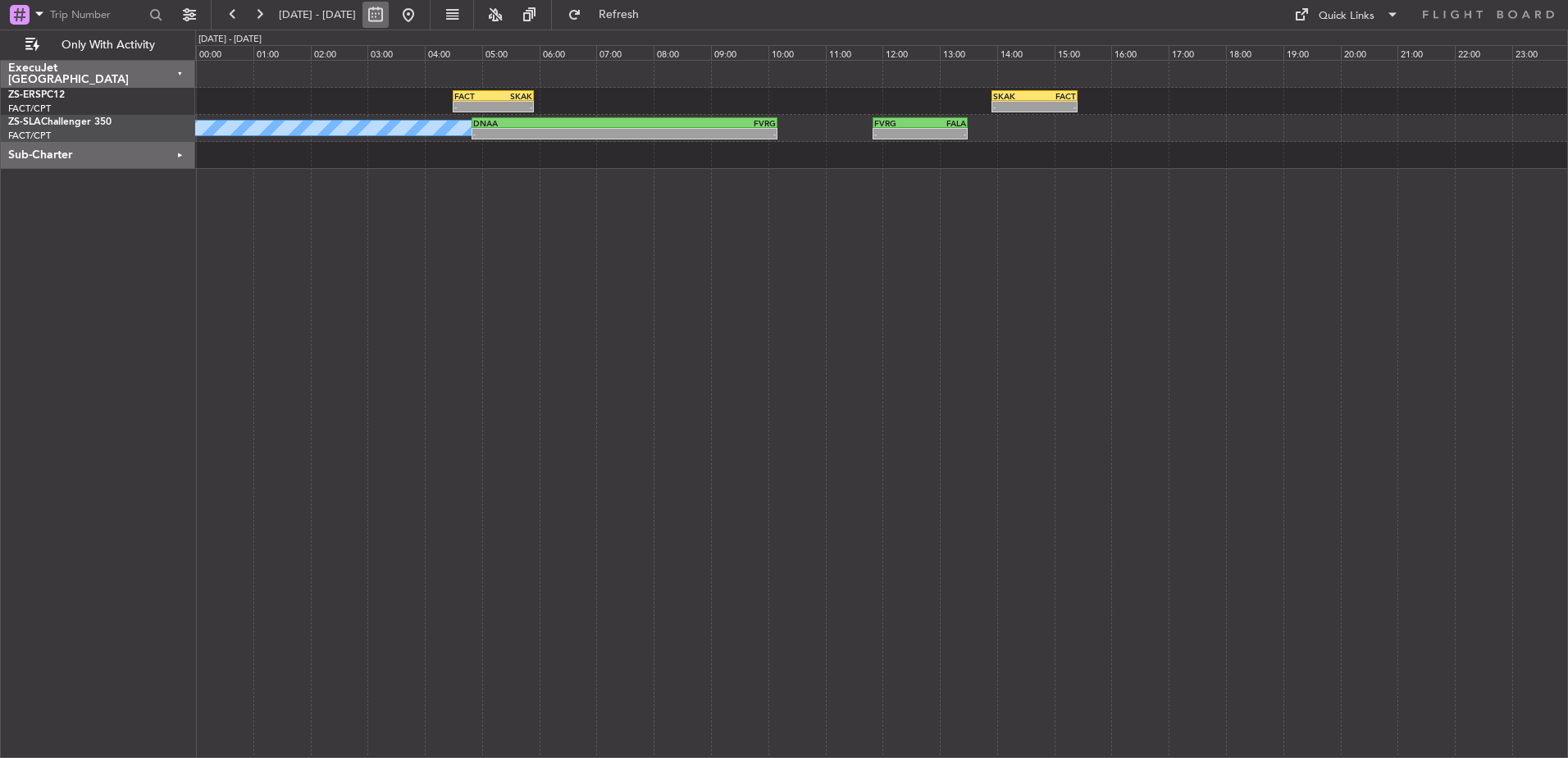
click at [388, 15] on button at bounding box center [375, 15] width 26 height 26
select select "10"
select select "2025"
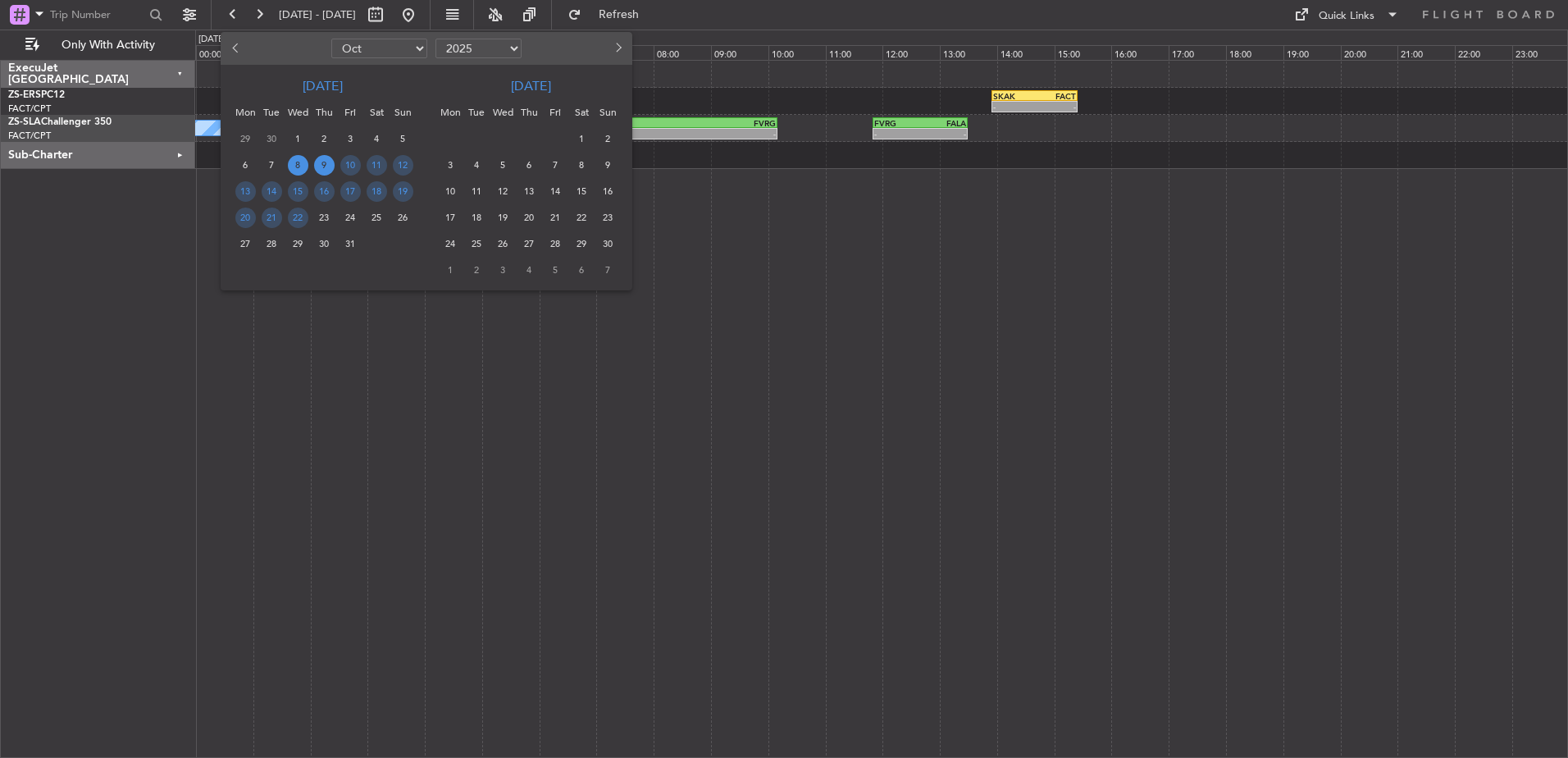
click at [324, 164] on span "9" at bounding box center [325, 165] width 20 height 20
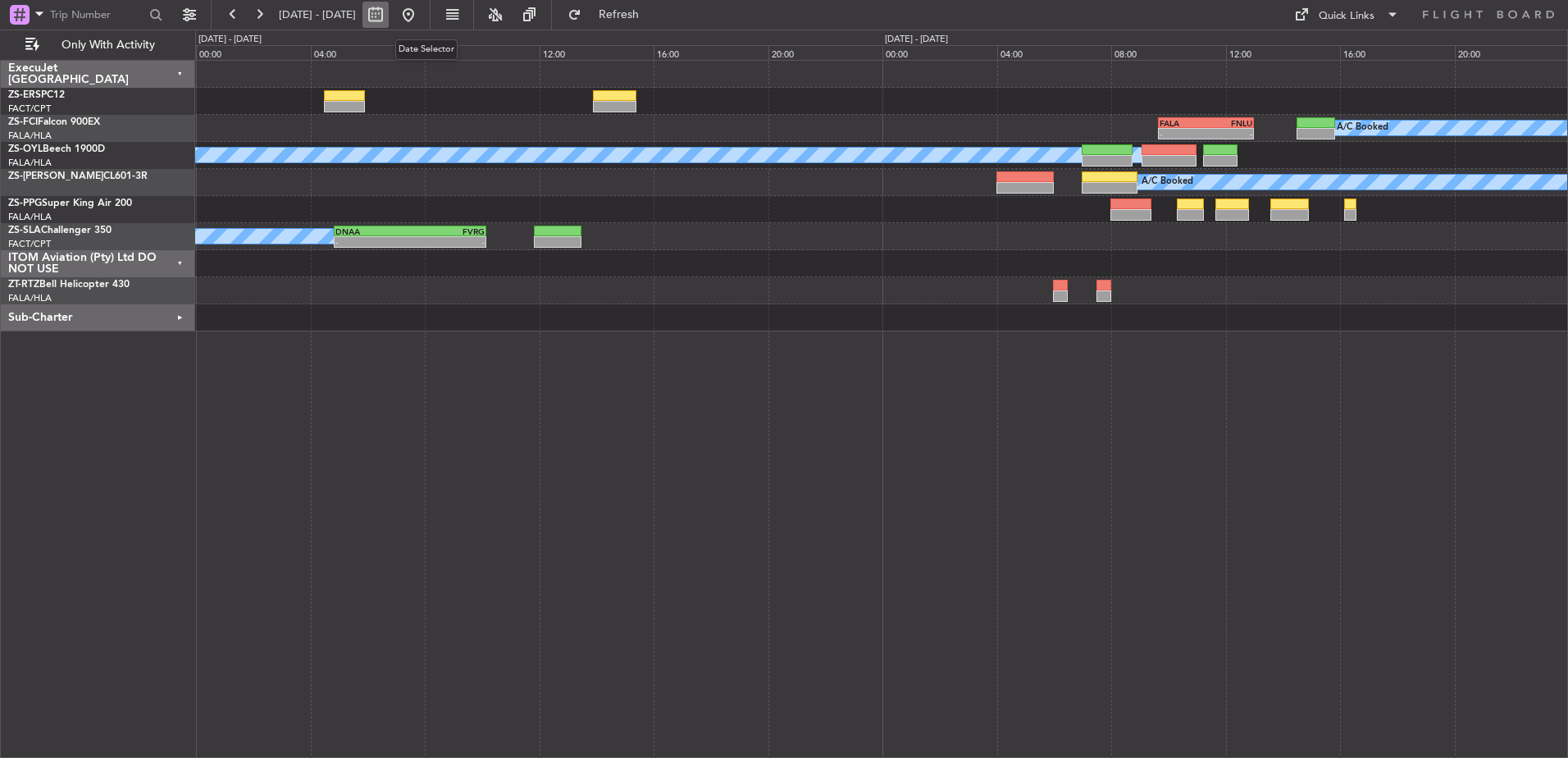
click at [388, 20] on button at bounding box center [375, 15] width 26 height 26
select select "10"
select select "2025"
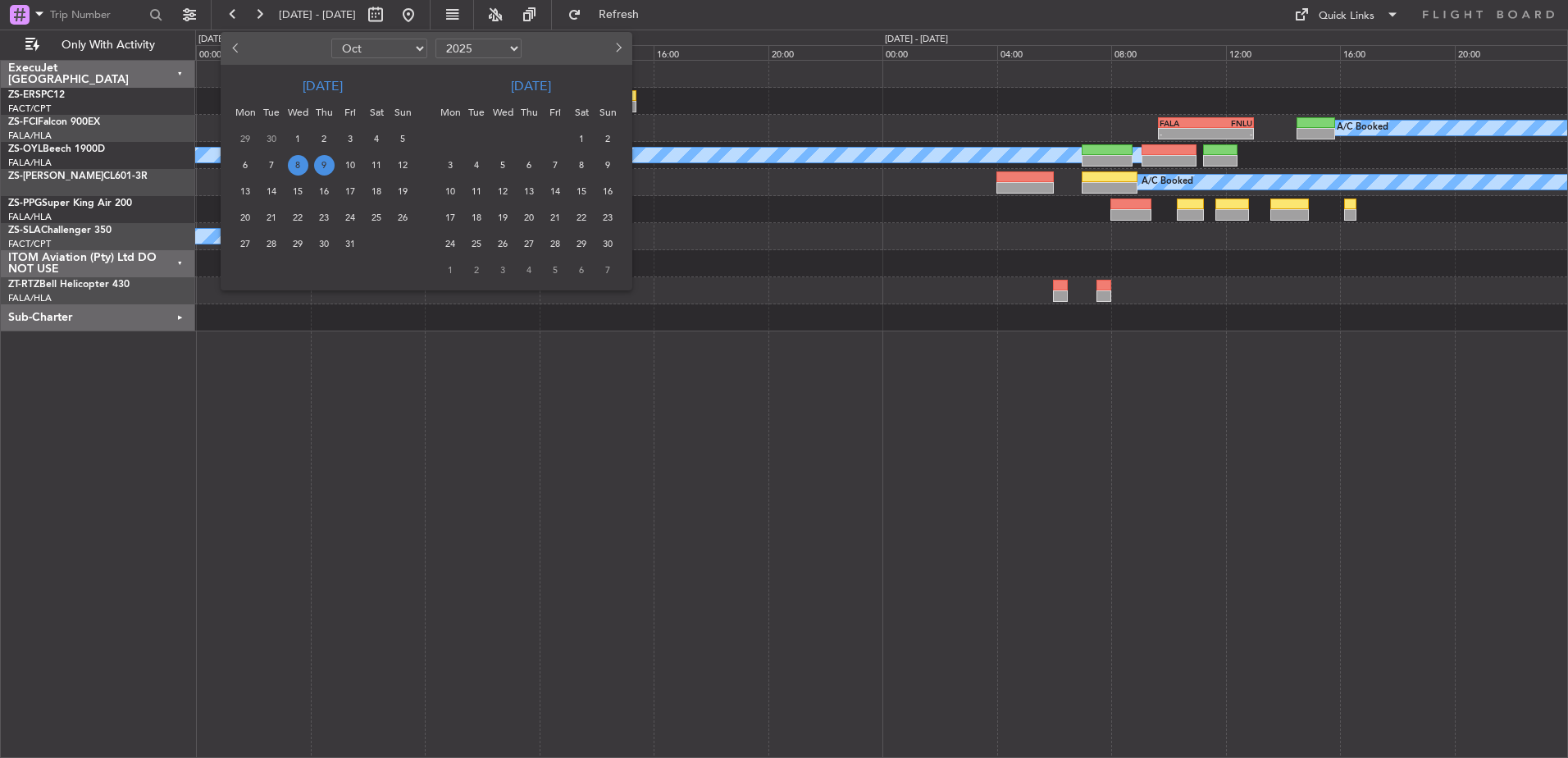
click at [325, 165] on span "9" at bounding box center [325, 165] width 20 height 20
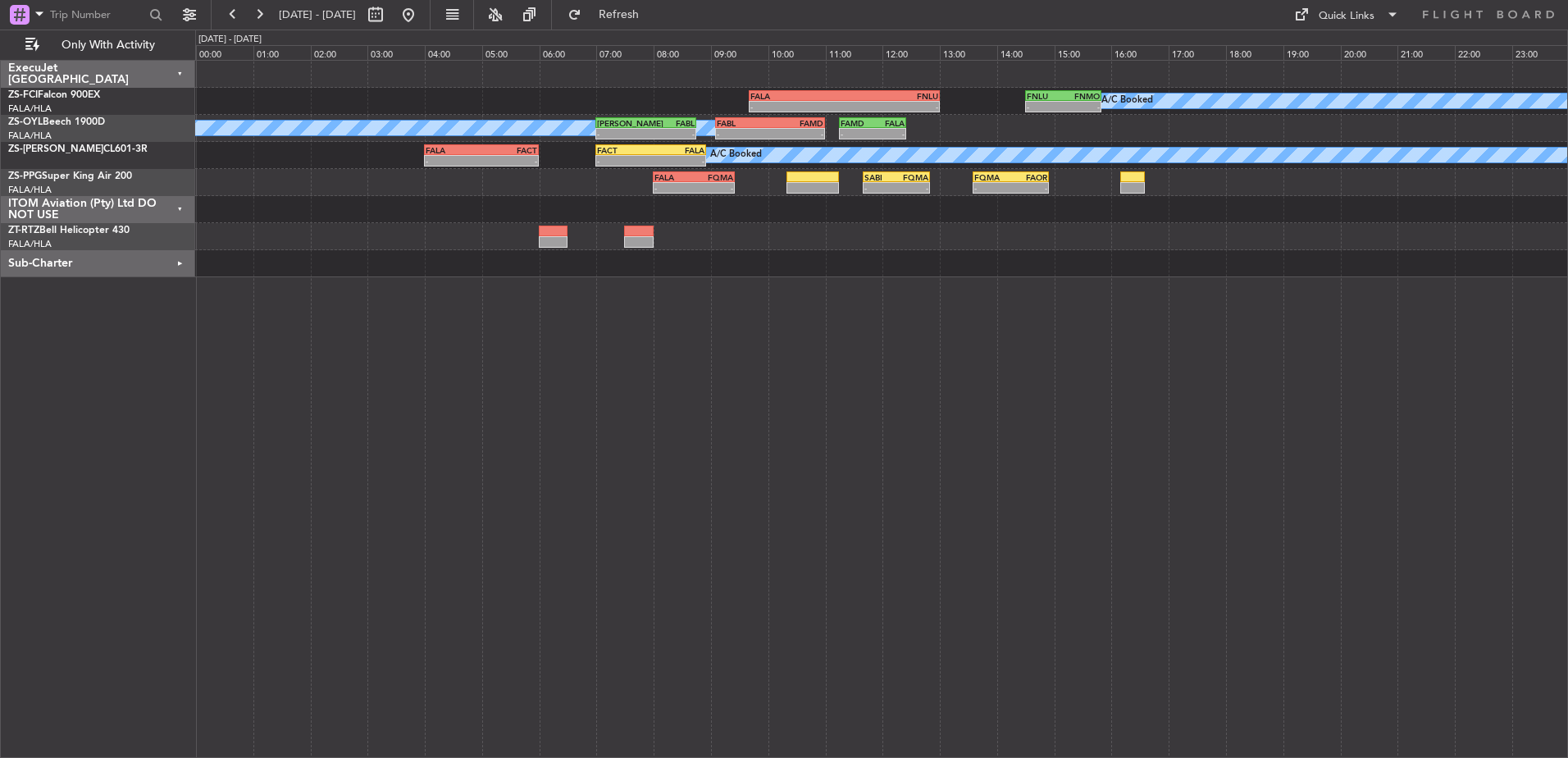
click at [178, 205] on div "ITOM Aviation (Pty) Ltd DO NOT USE" at bounding box center [98, 209] width 194 height 27
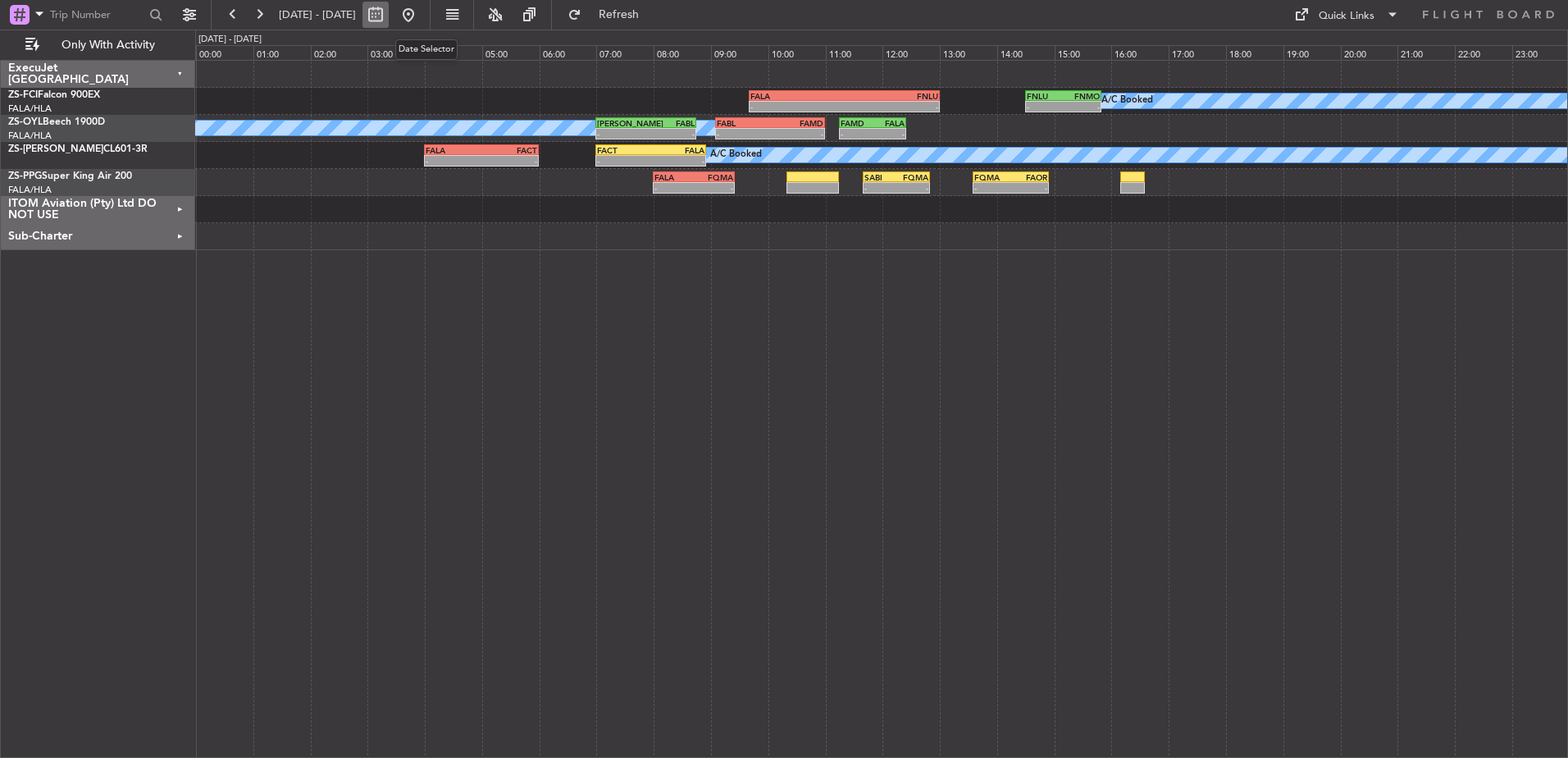
click at [388, 18] on button at bounding box center [375, 15] width 26 height 26
select select "10"
select select "2025"
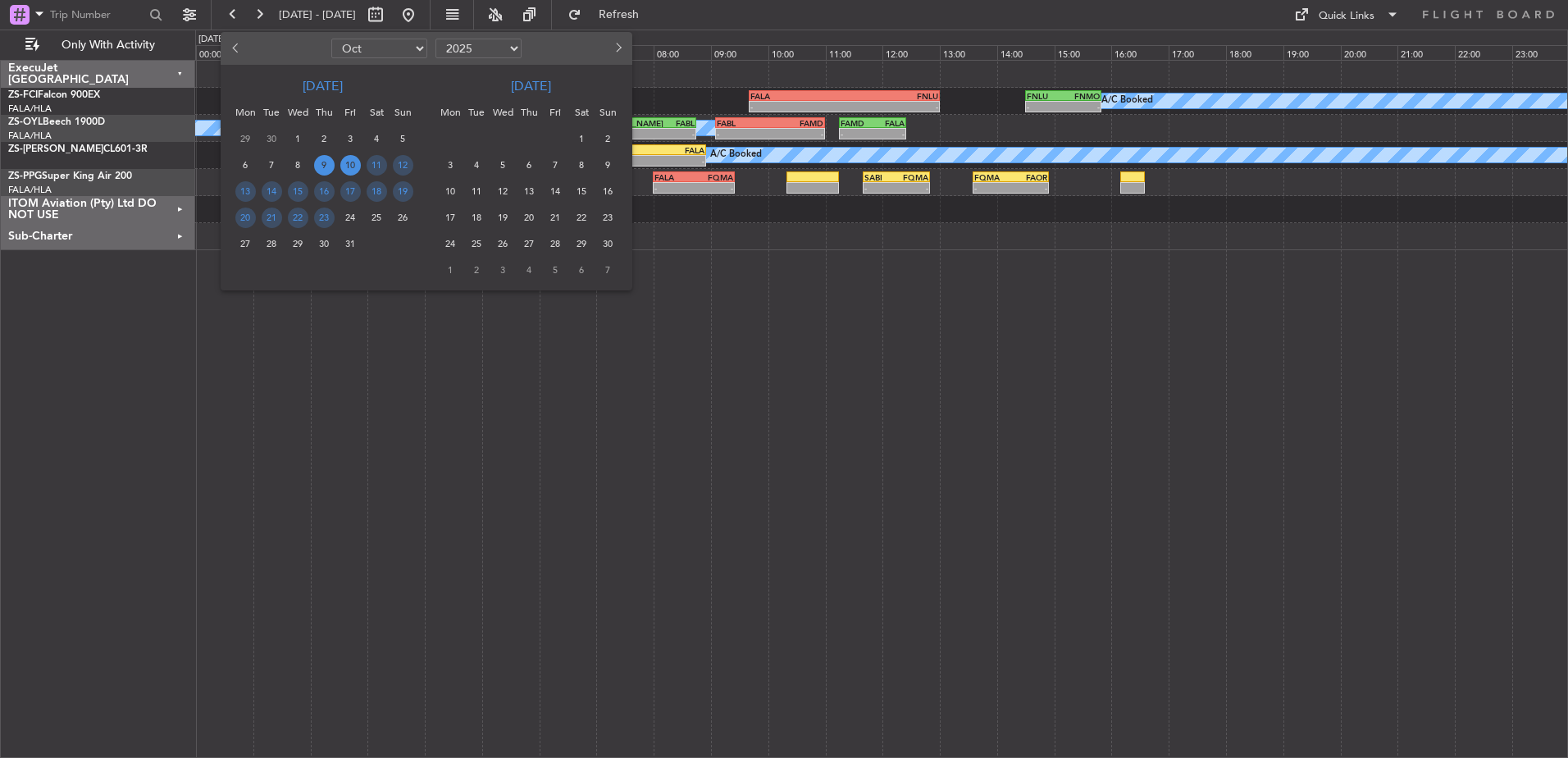
click at [352, 163] on span "10" at bounding box center [350, 165] width 20 height 20
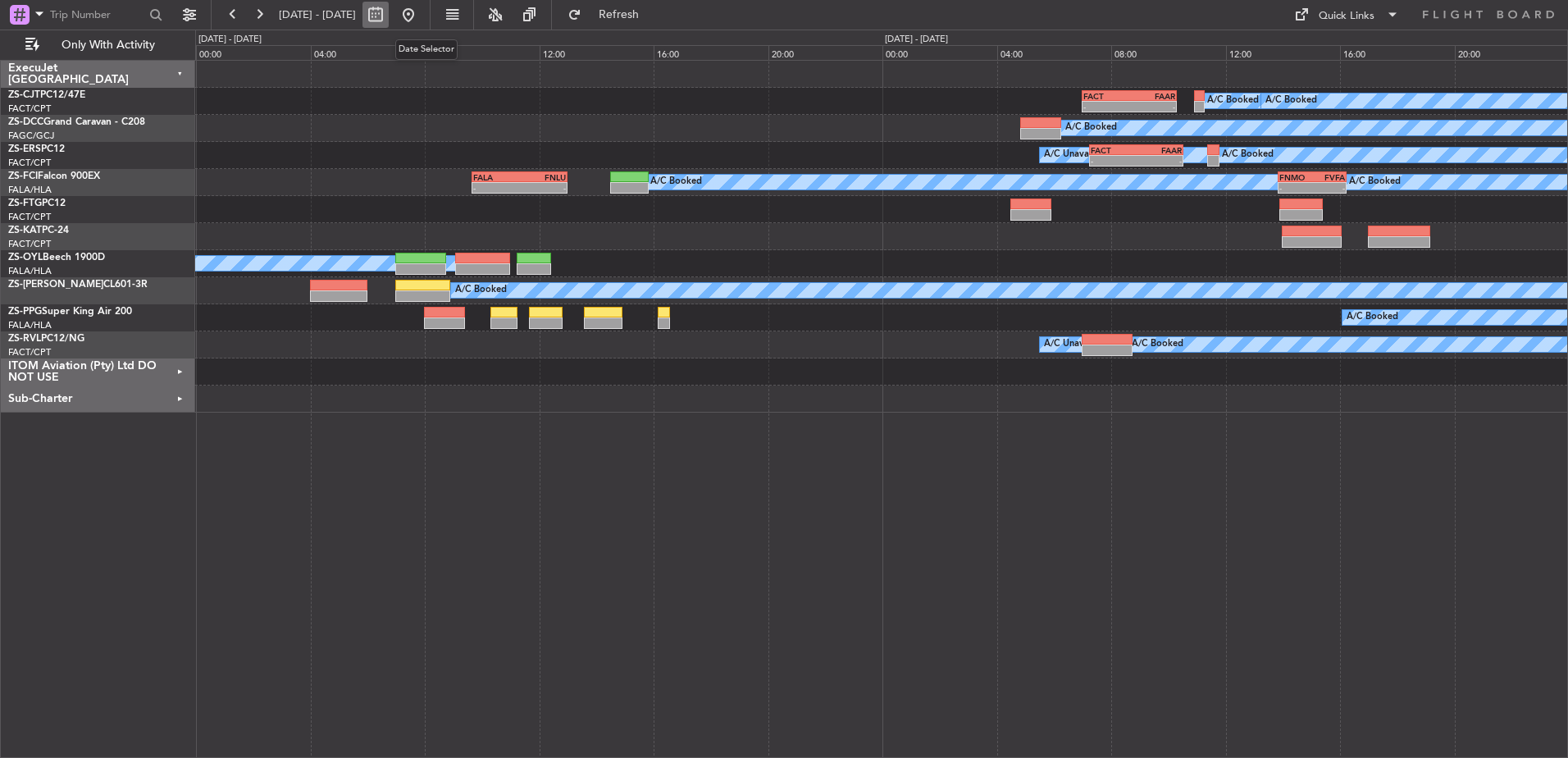
click at [388, 15] on button at bounding box center [375, 15] width 26 height 26
select select "10"
select select "2025"
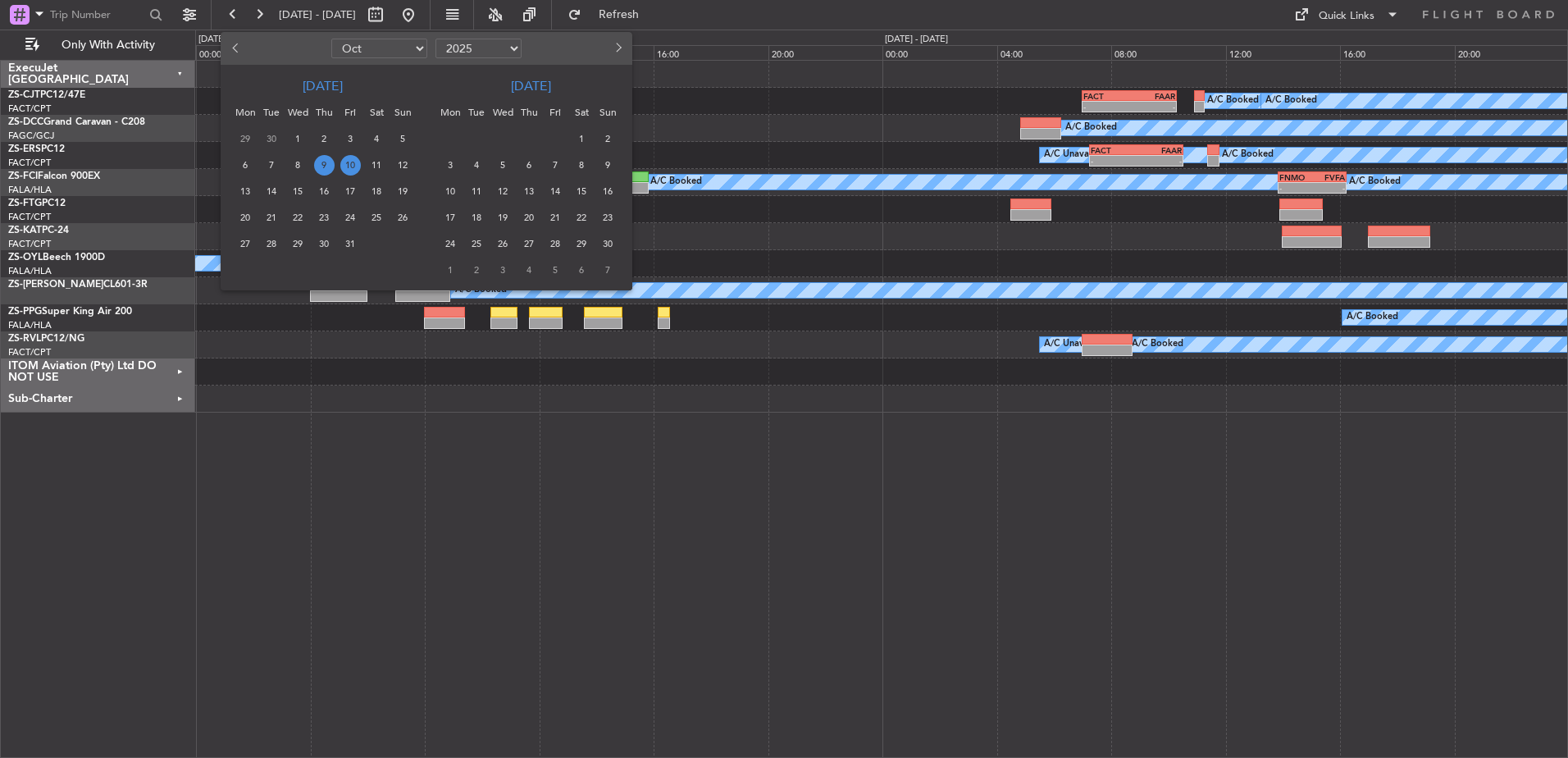
click at [350, 166] on span "10" at bounding box center [350, 165] width 20 height 20
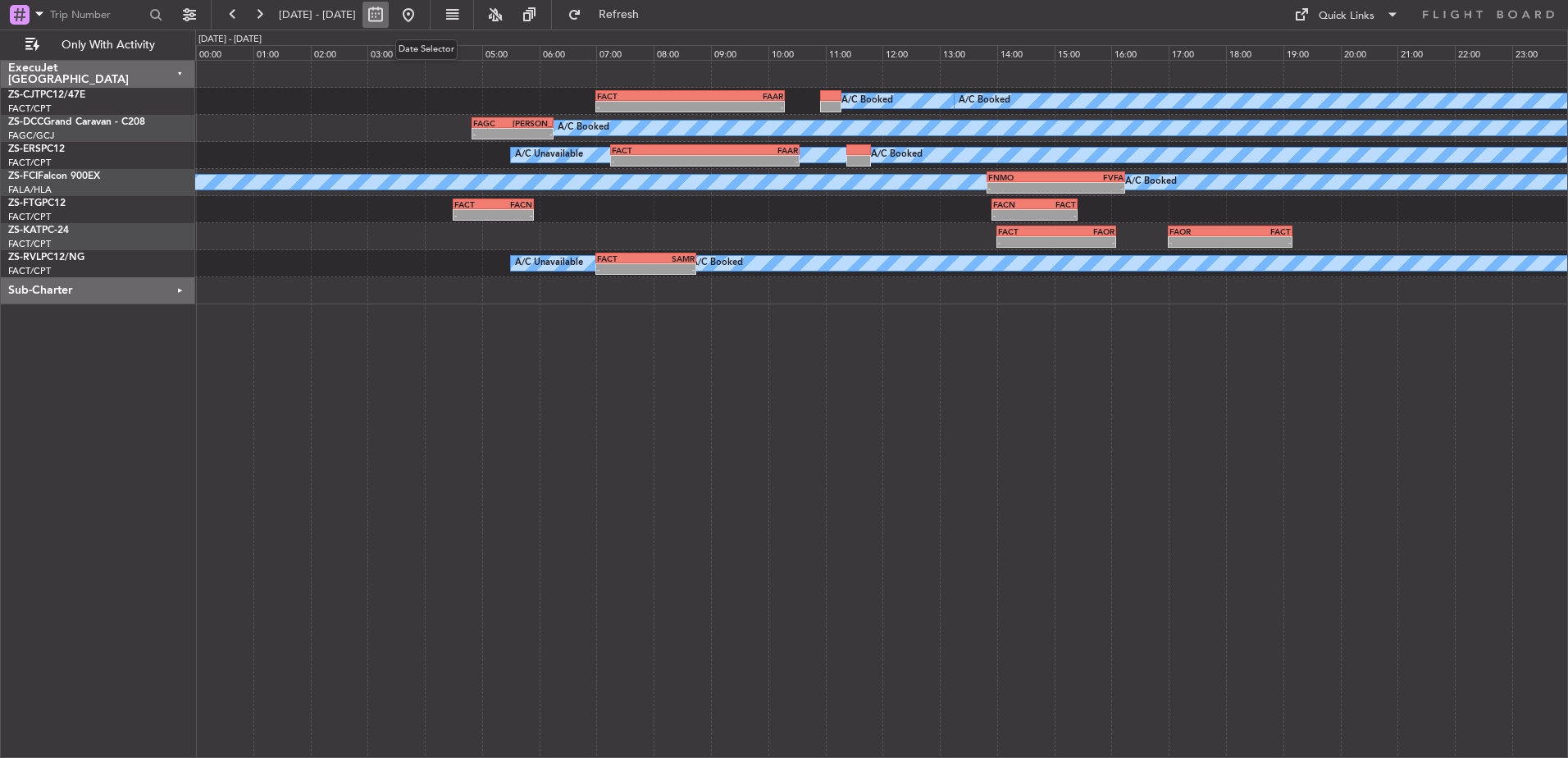
click at [388, 21] on button at bounding box center [375, 15] width 26 height 26
select select "10"
select select "2025"
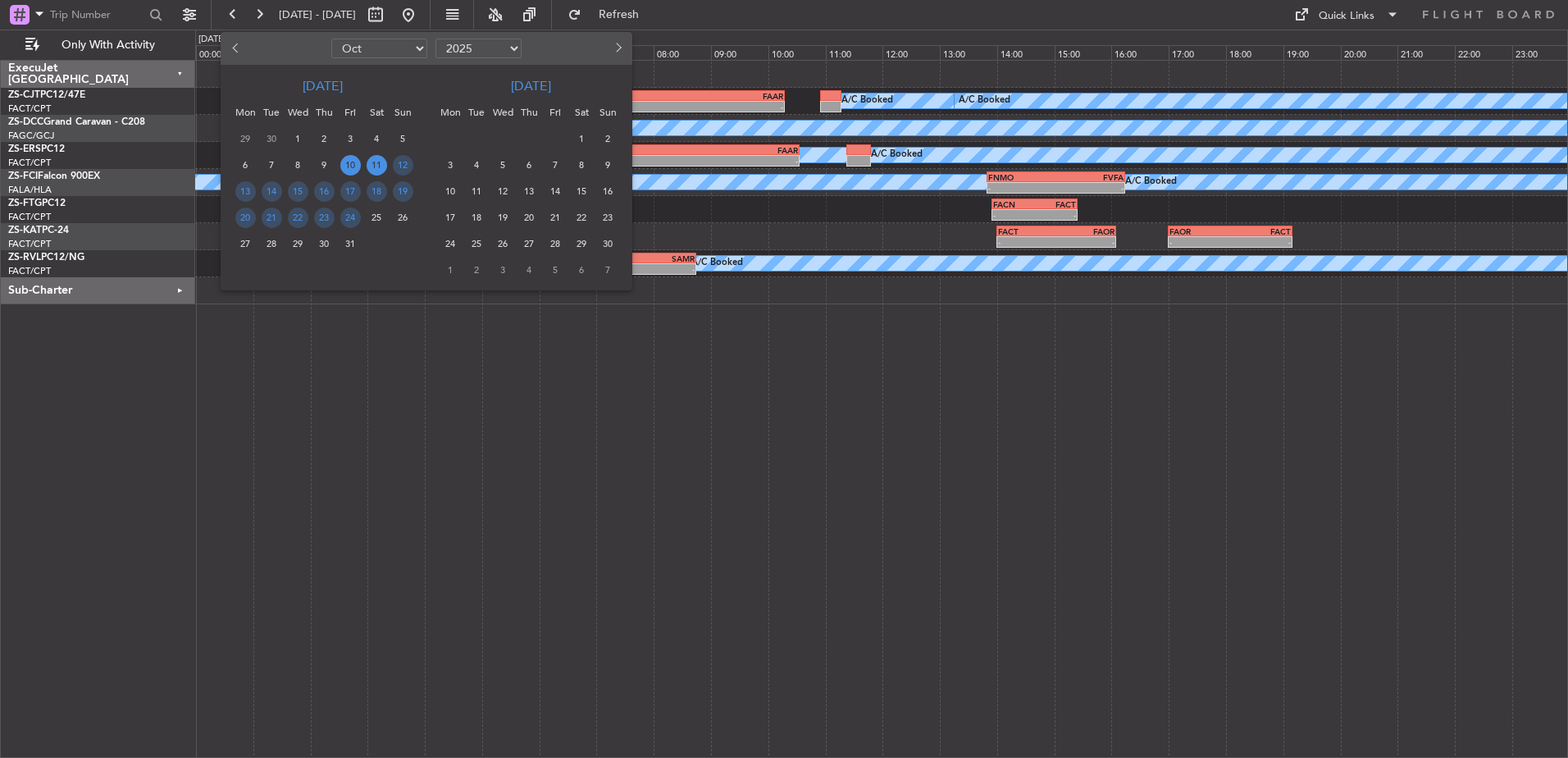
click at [381, 171] on span "11" at bounding box center [377, 165] width 20 height 20
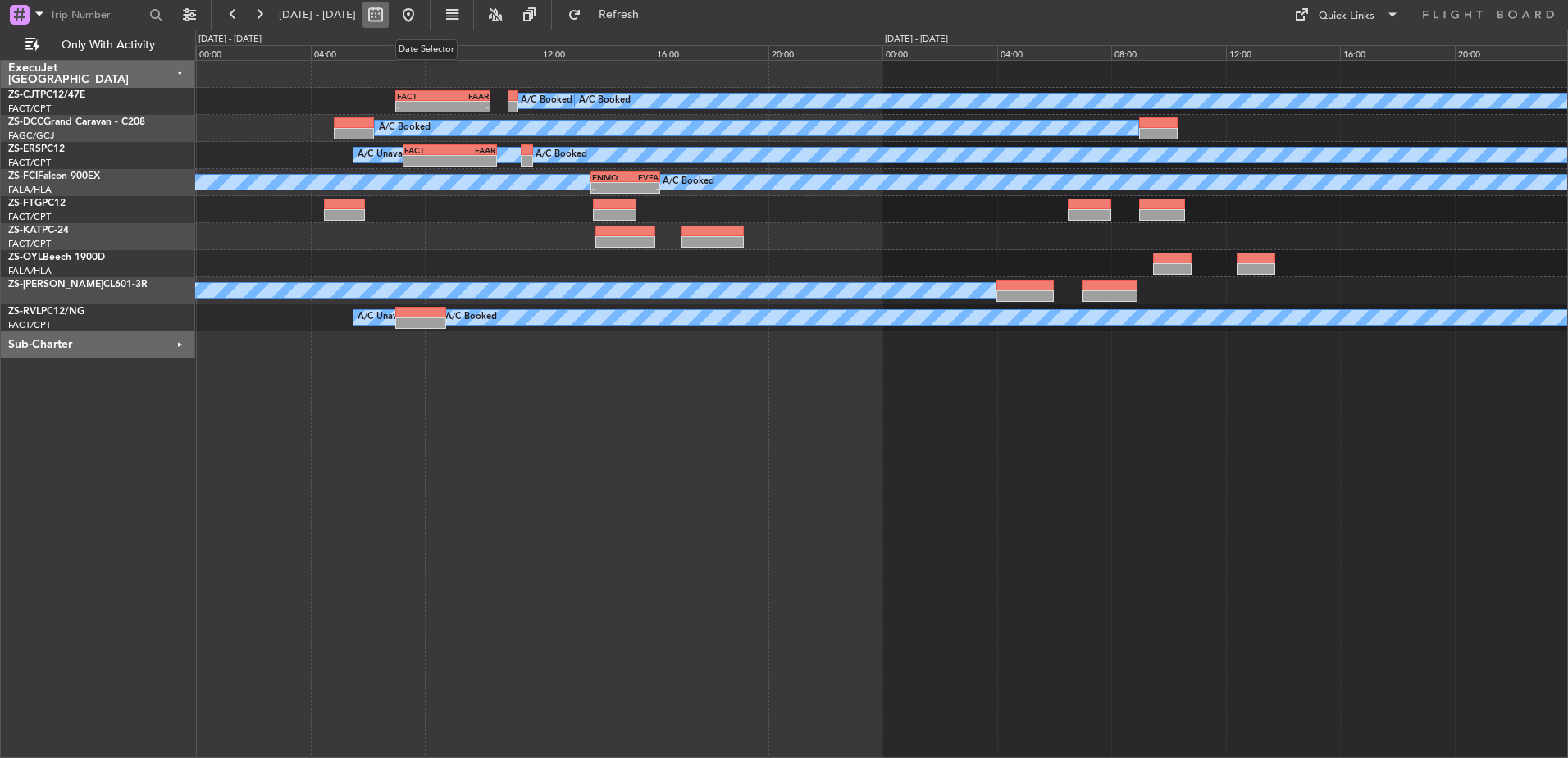
click at [388, 13] on button at bounding box center [375, 15] width 26 height 26
select select "10"
select select "2025"
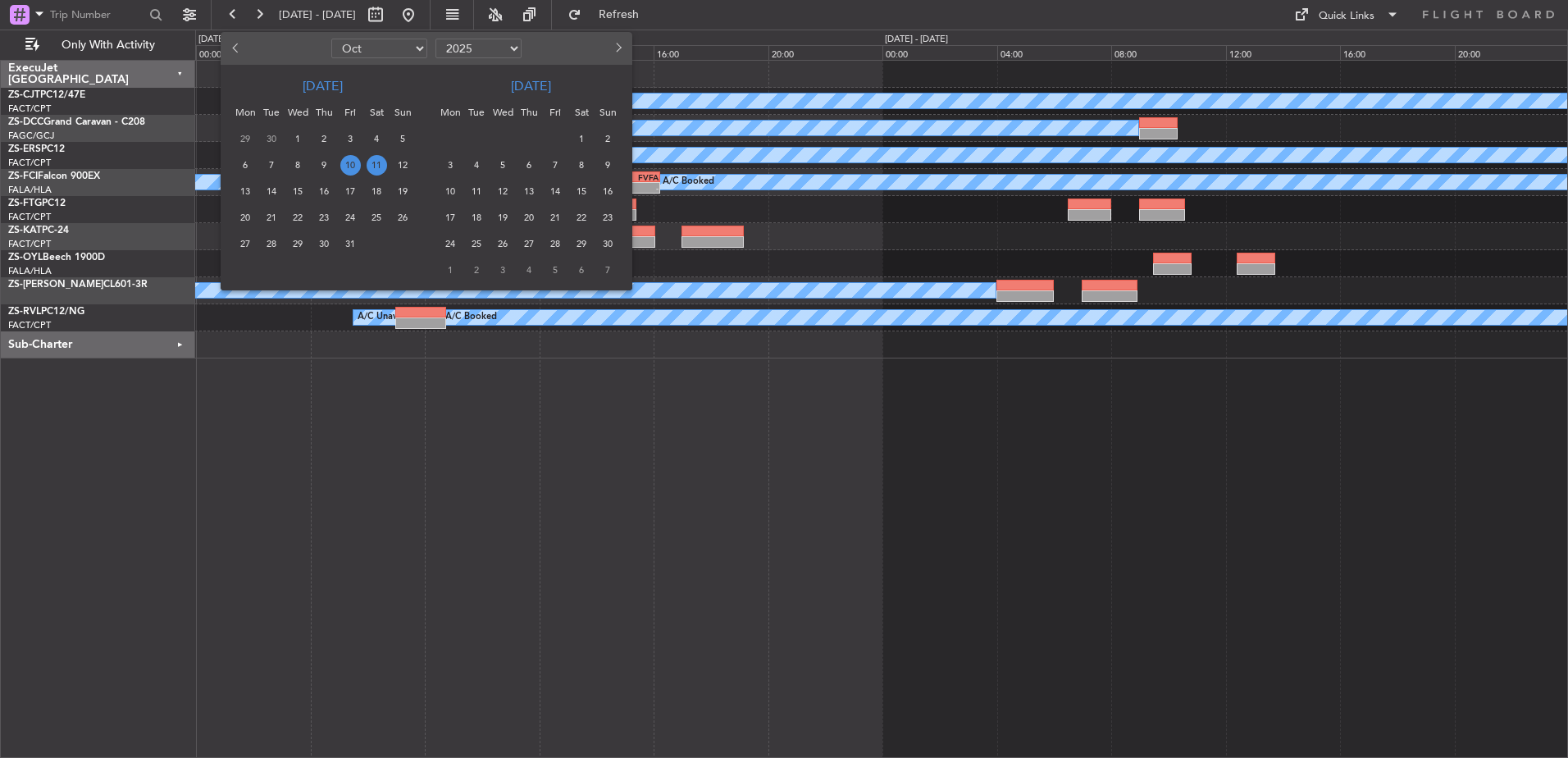
click at [379, 164] on span "11" at bounding box center [377, 165] width 20 height 20
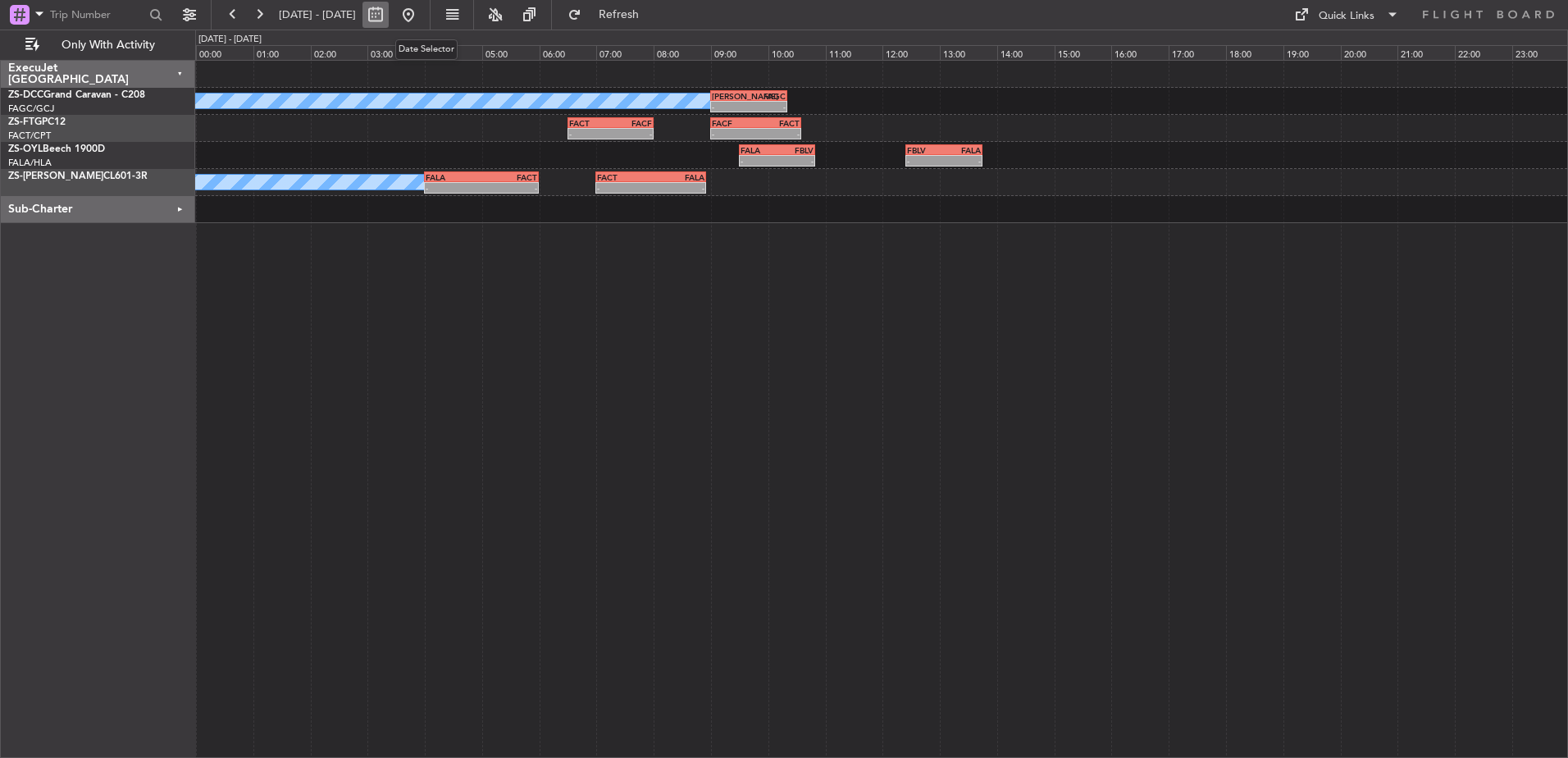
click at [388, 12] on button at bounding box center [375, 15] width 26 height 26
select select "10"
select select "2025"
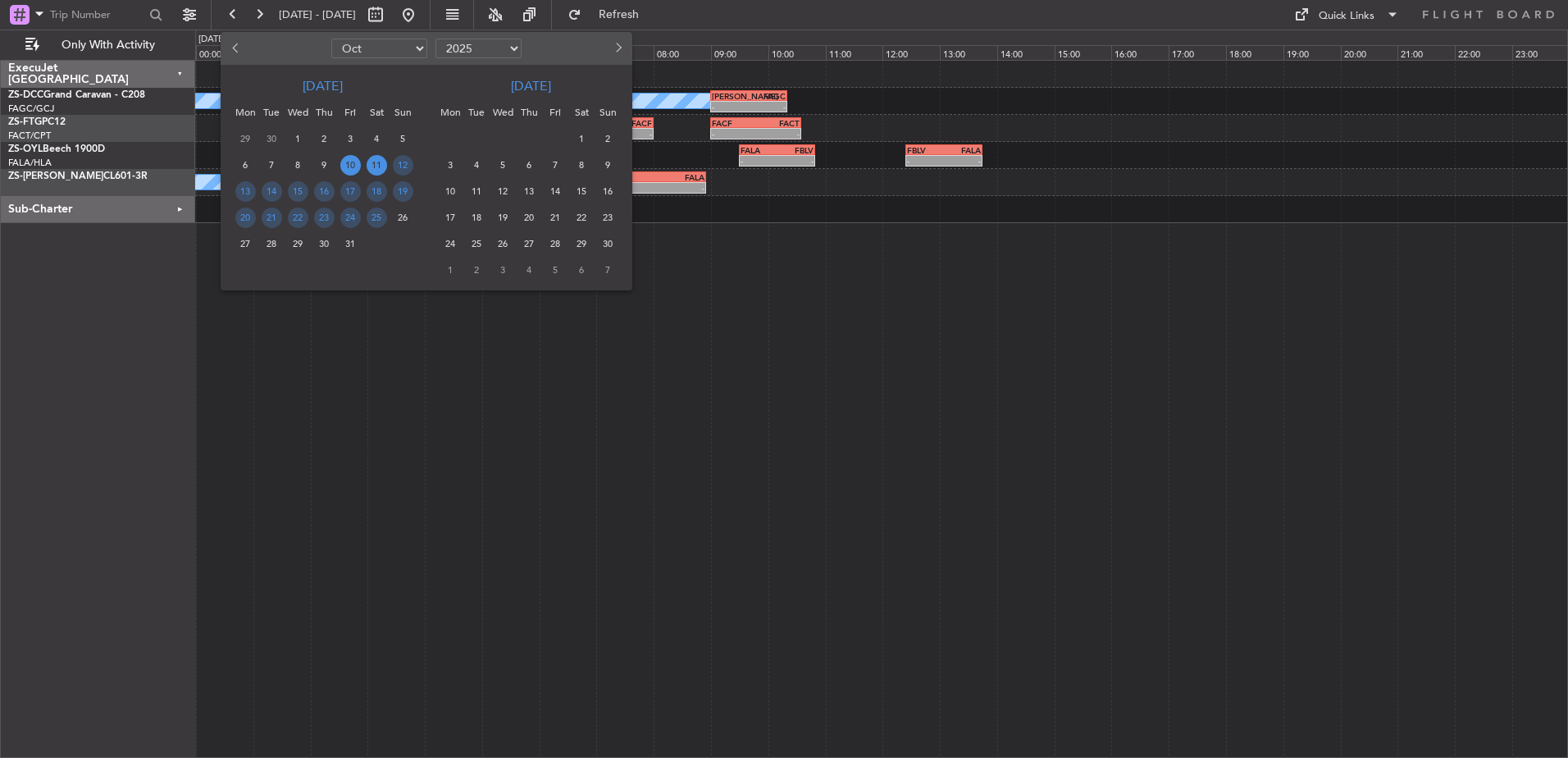
click at [349, 164] on span "10" at bounding box center [350, 165] width 20 height 20
click at [352, 164] on span "10" at bounding box center [350, 165] width 20 height 20
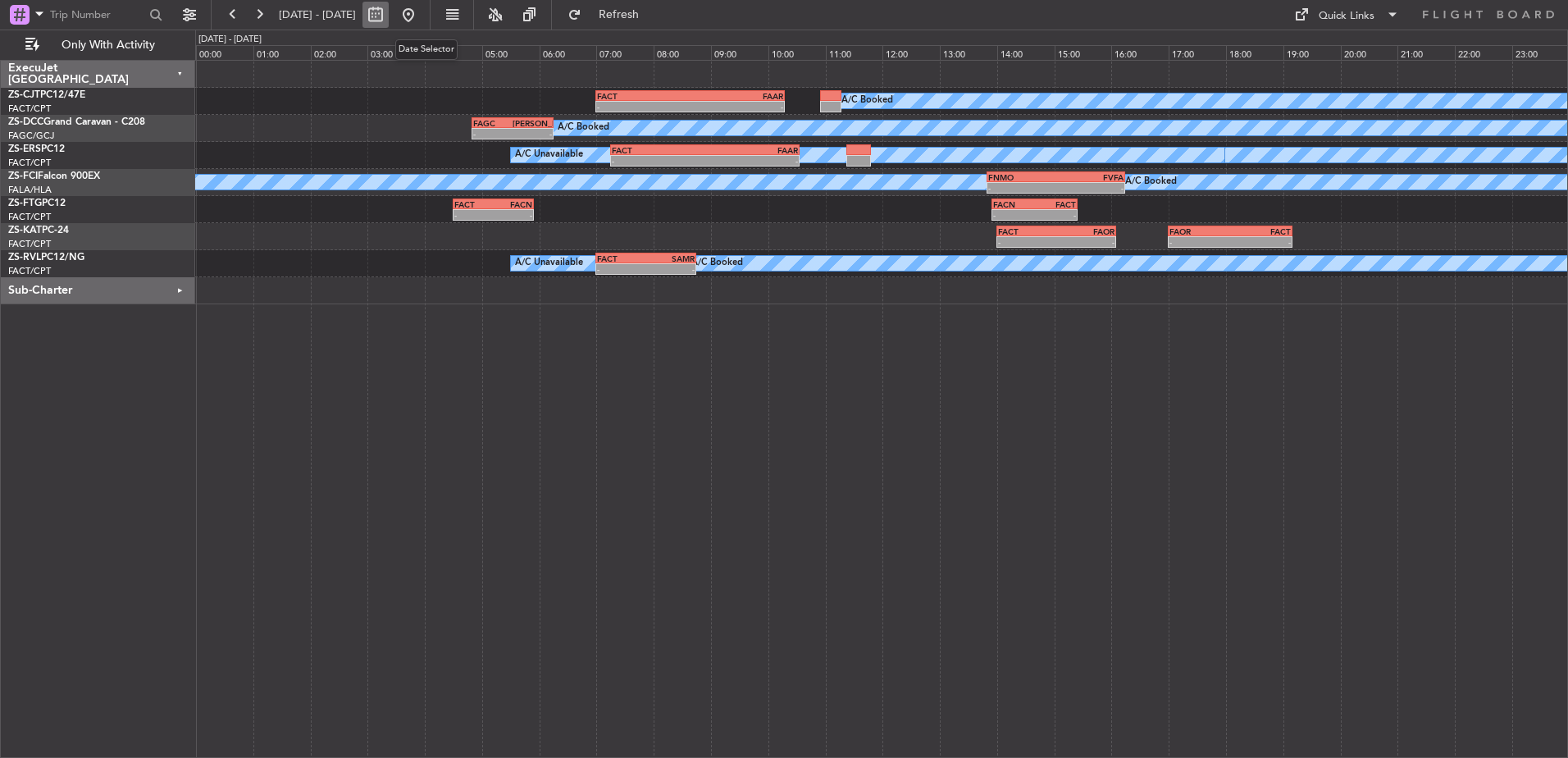
click at [388, 17] on button at bounding box center [375, 15] width 26 height 26
select select "10"
select select "2025"
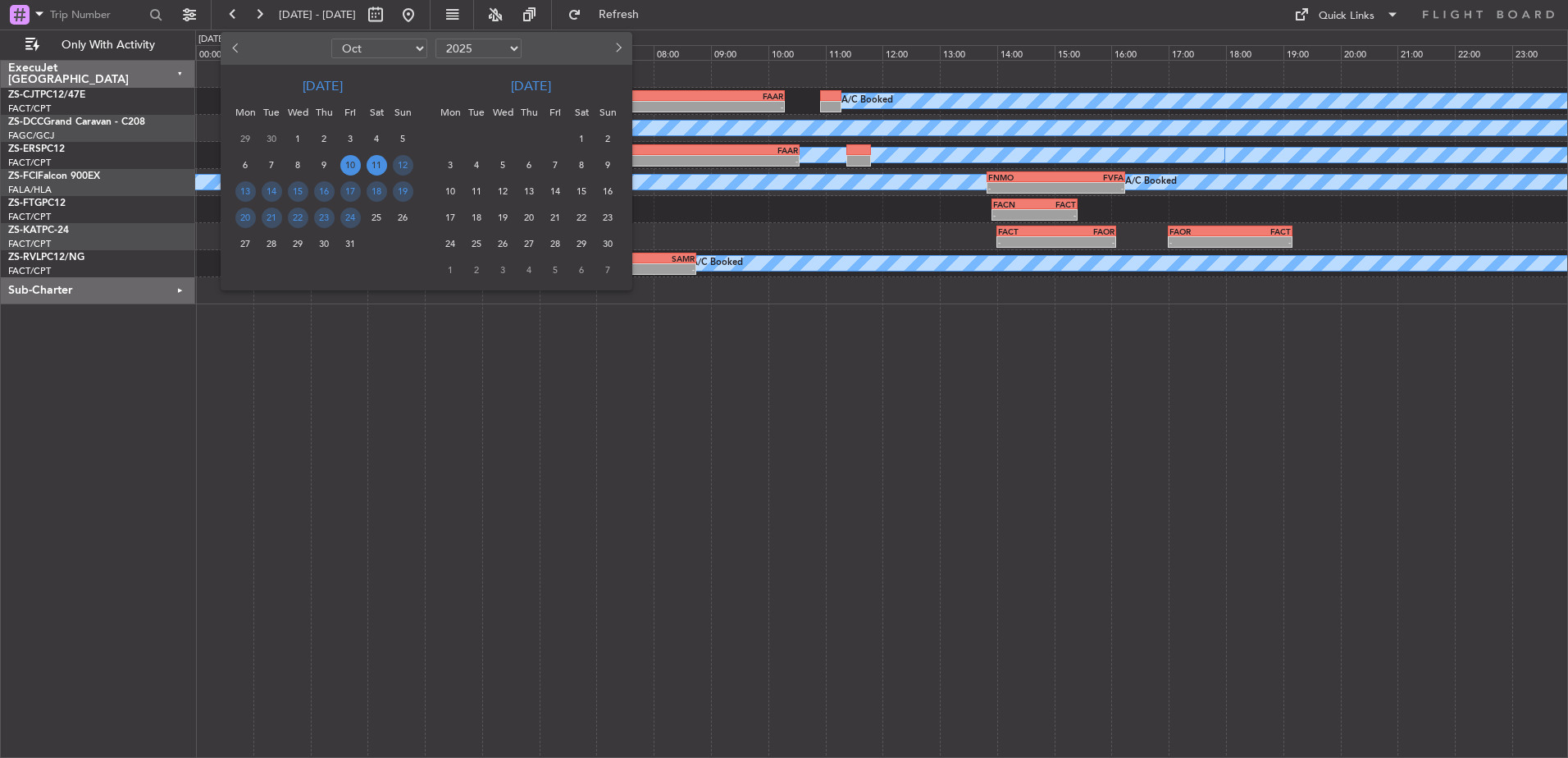
click at [382, 165] on span "11" at bounding box center [377, 165] width 20 height 20
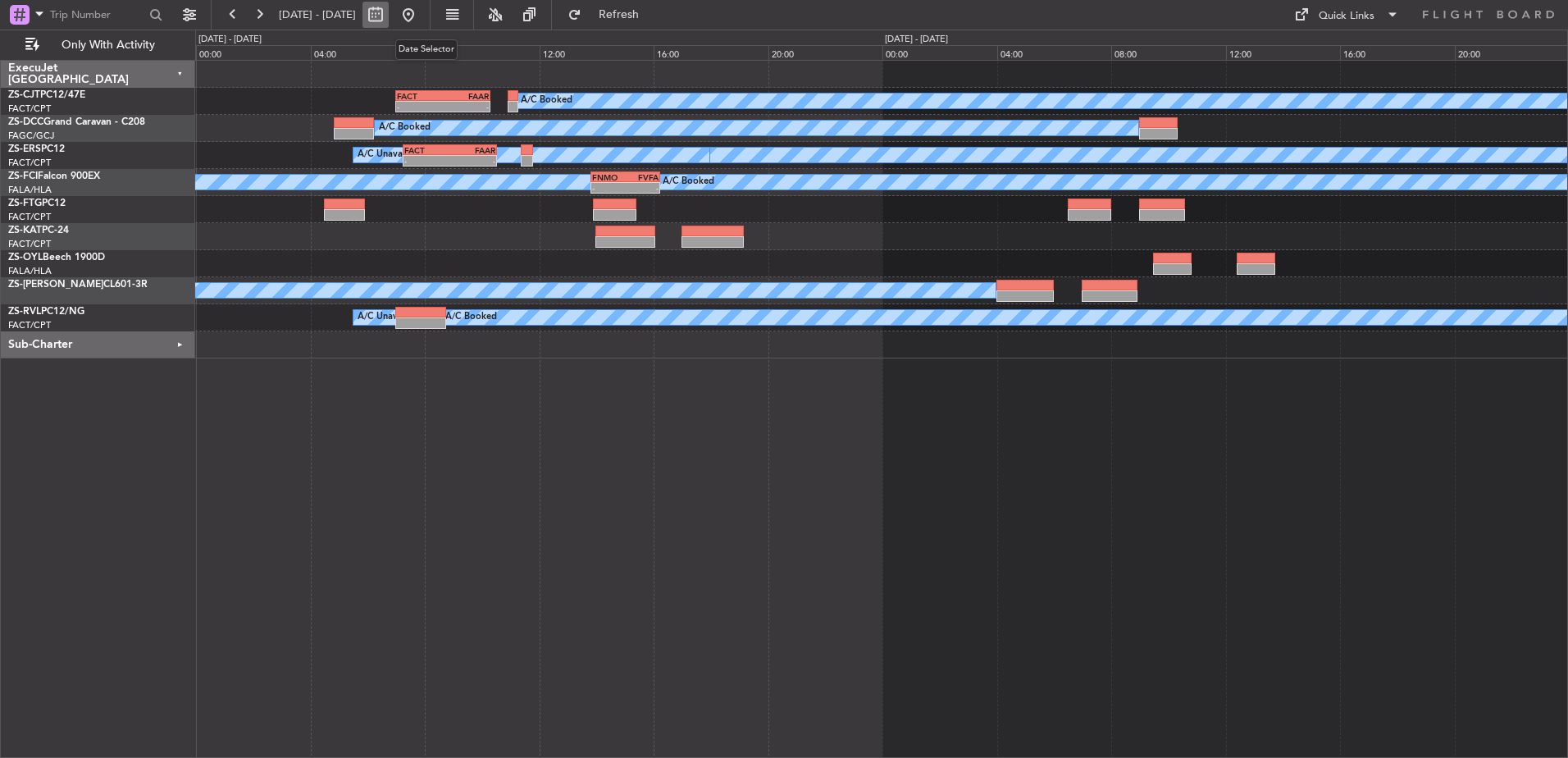
click at [388, 17] on button at bounding box center [375, 15] width 26 height 26
select select "10"
select select "2025"
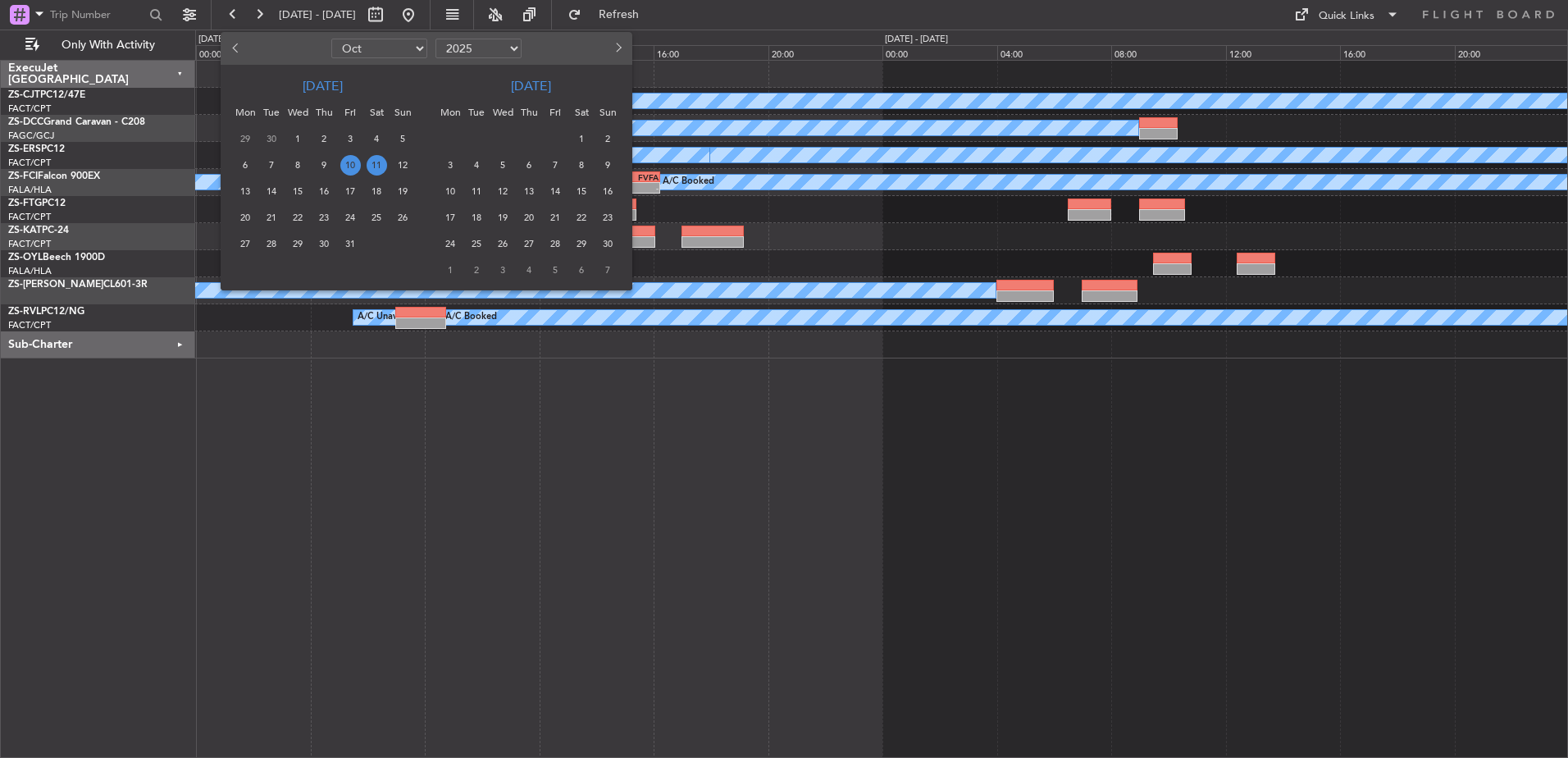
click at [377, 161] on span "11" at bounding box center [377, 165] width 20 height 20
click at [379, 165] on span "11" at bounding box center [377, 165] width 20 height 20
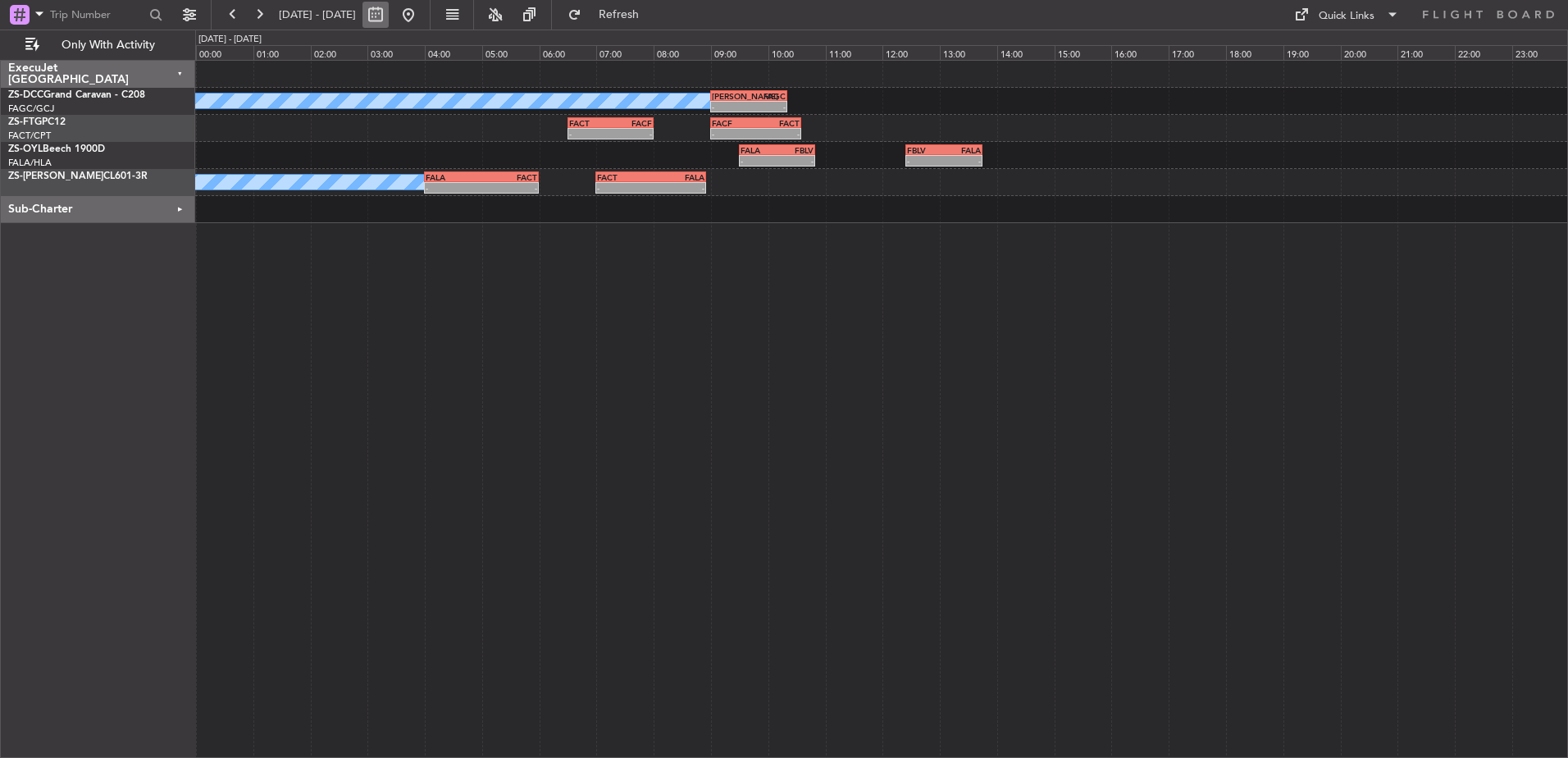
click at [388, 17] on button at bounding box center [375, 15] width 26 height 26
select select "10"
select select "2025"
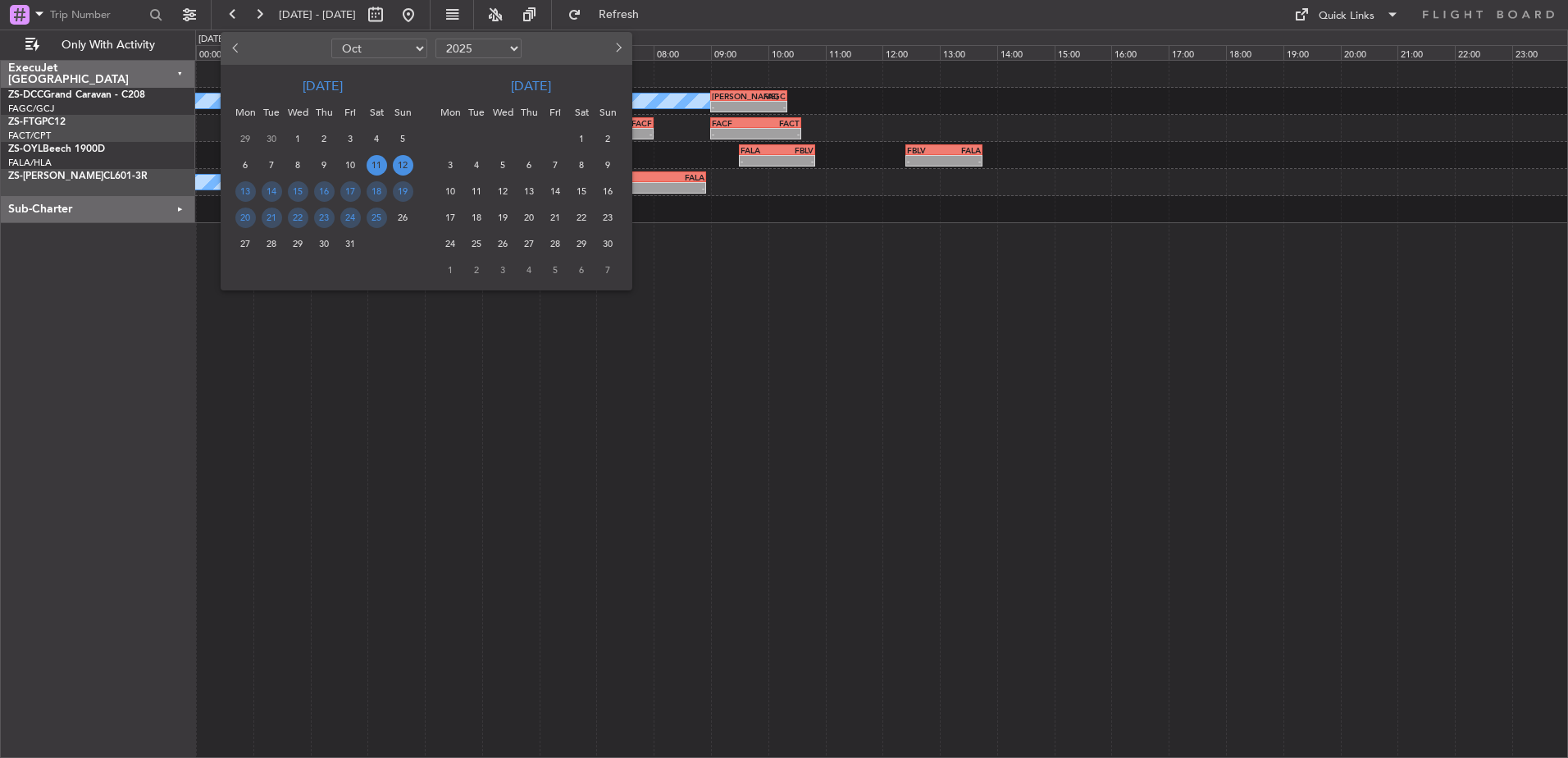
click at [404, 164] on span "12" at bounding box center [403, 165] width 20 height 20
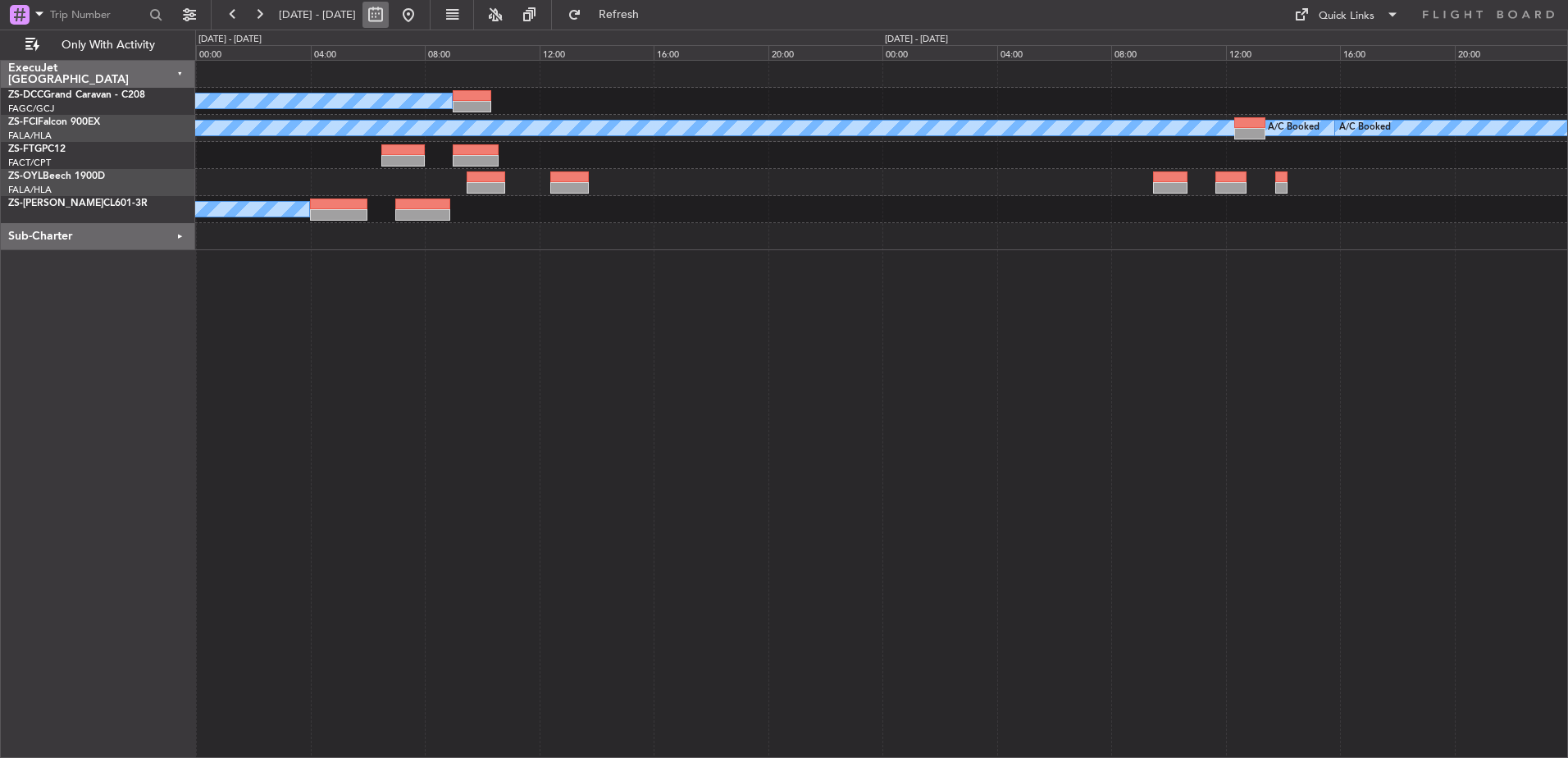
click at [388, 17] on button at bounding box center [375, 15] width 26 height 26
select select "10"
select select "2025"
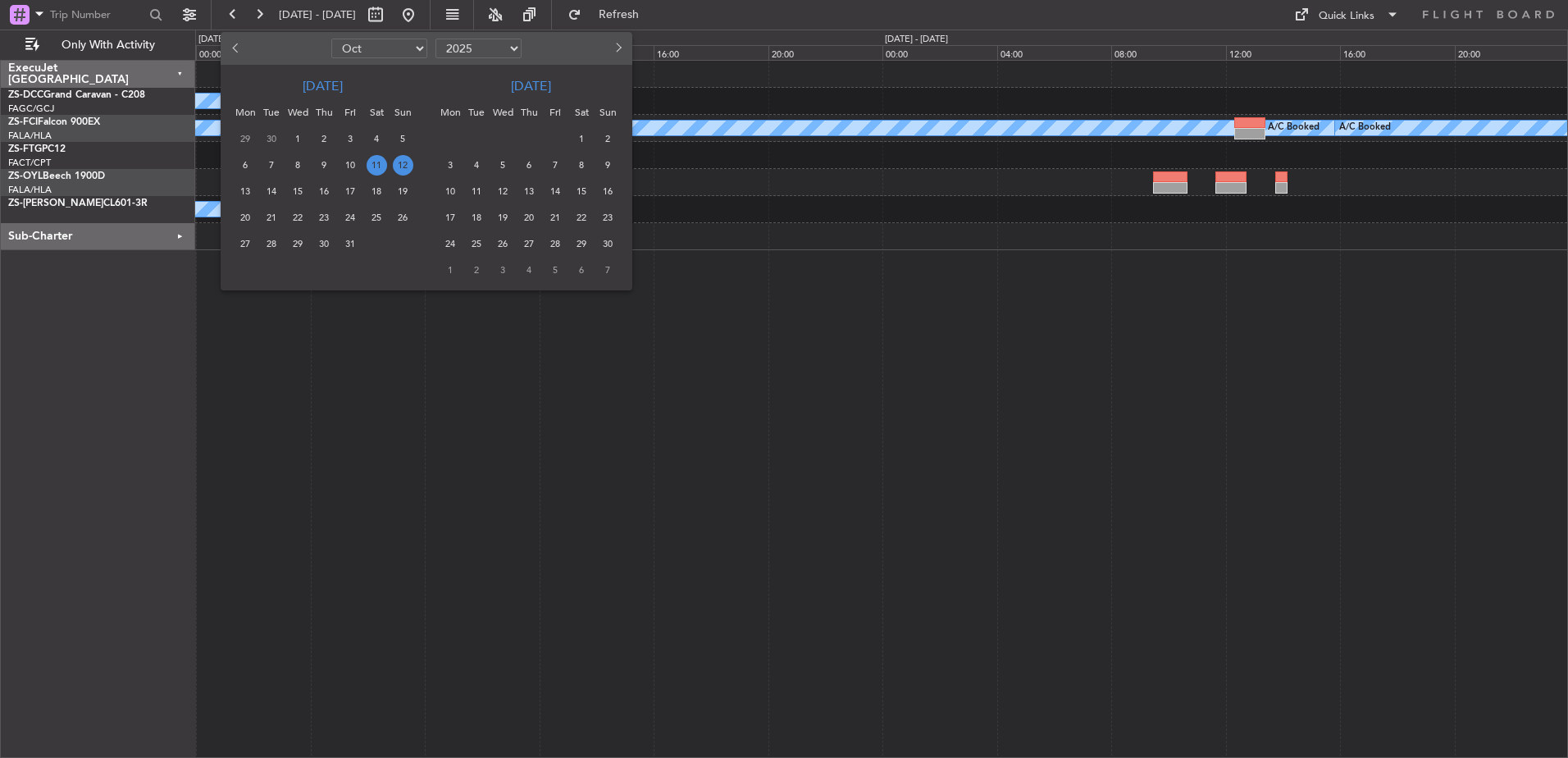
click at [405, 165] on span "12" at bounding box center [403, 165] width 20 height 20
click at [410, 162] on span "12" at bounding box center [403, 165] width 20 height 20
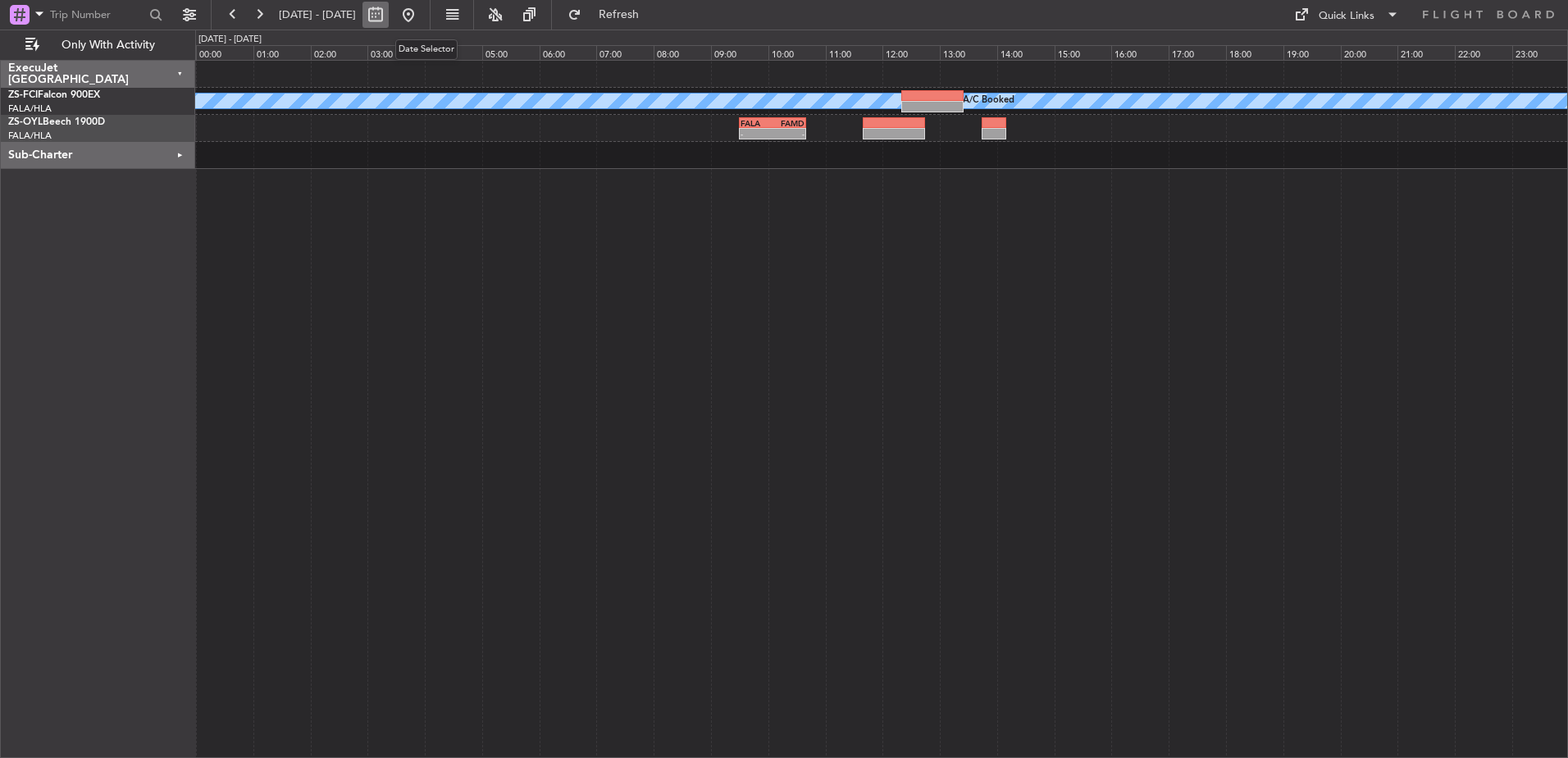
click at [388, 15] on button at bounding box center [375, 15] width 26 height 26
select select "10"
select select "2025"
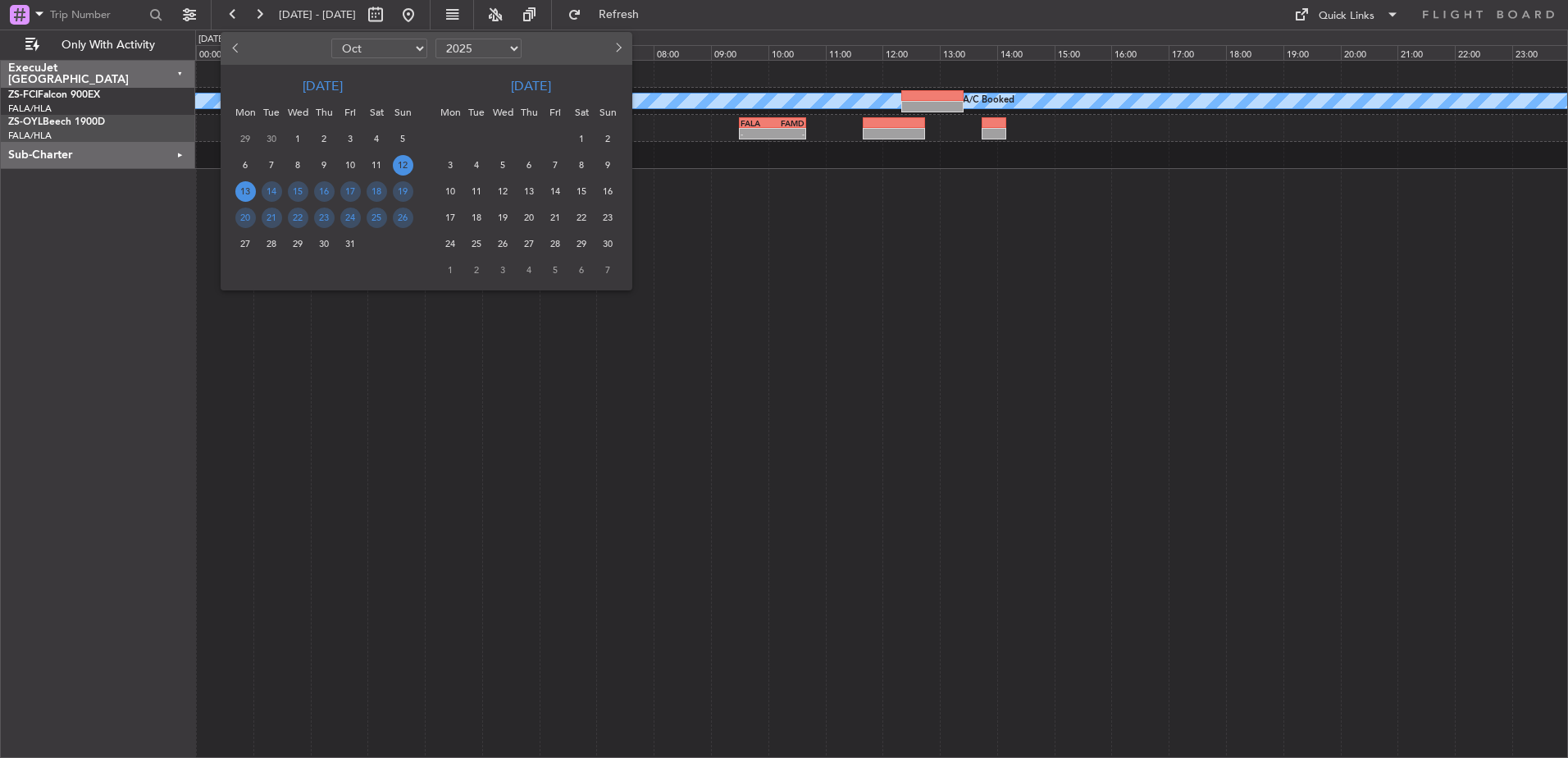
click at [241, 187] on span "13" at bounding box center [246, 191] width 20 height 20
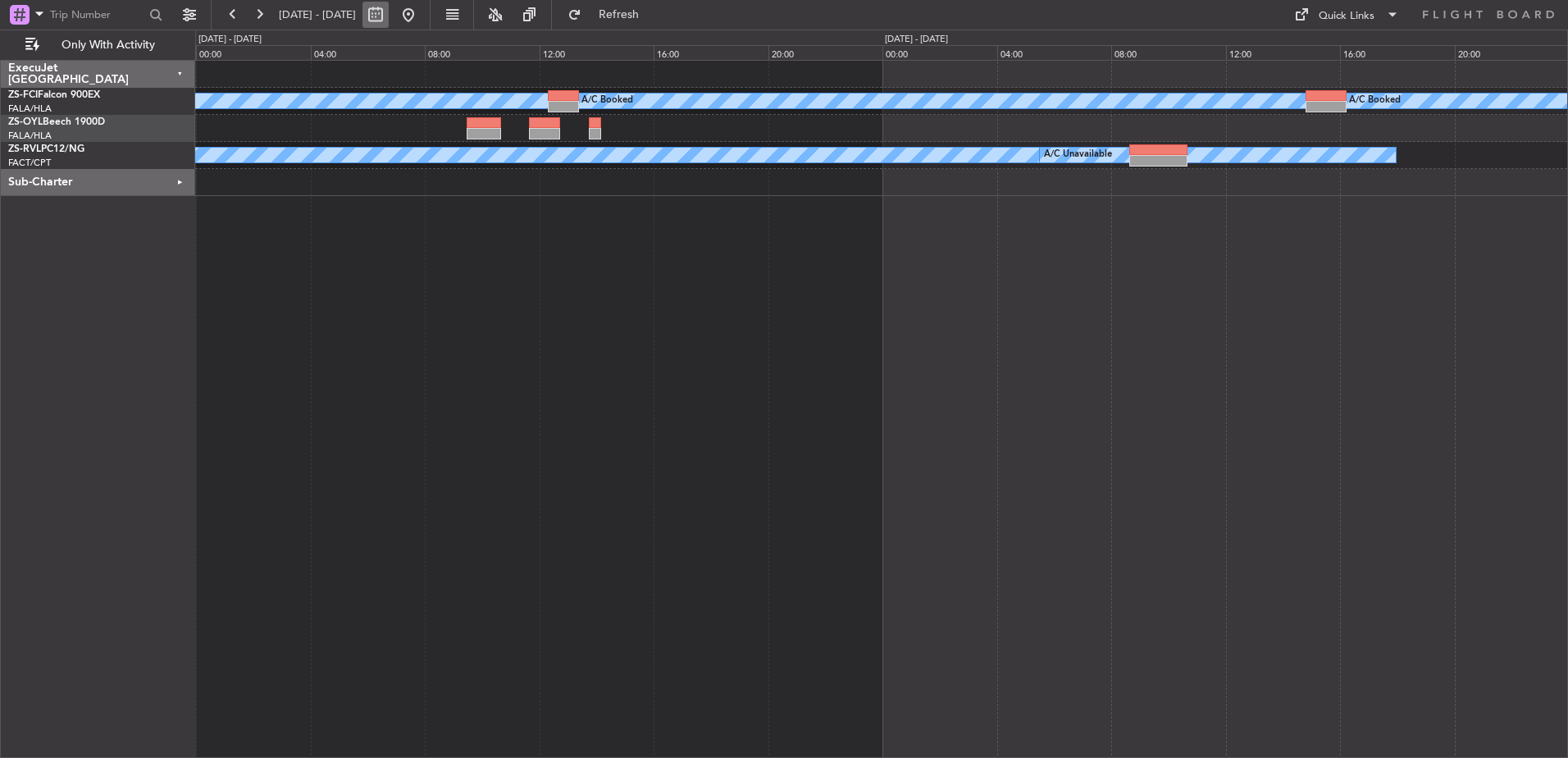
click at [388, 9] on button at bounding box center [375, 15] width 26 height 26
select select "10"
select select "2025"
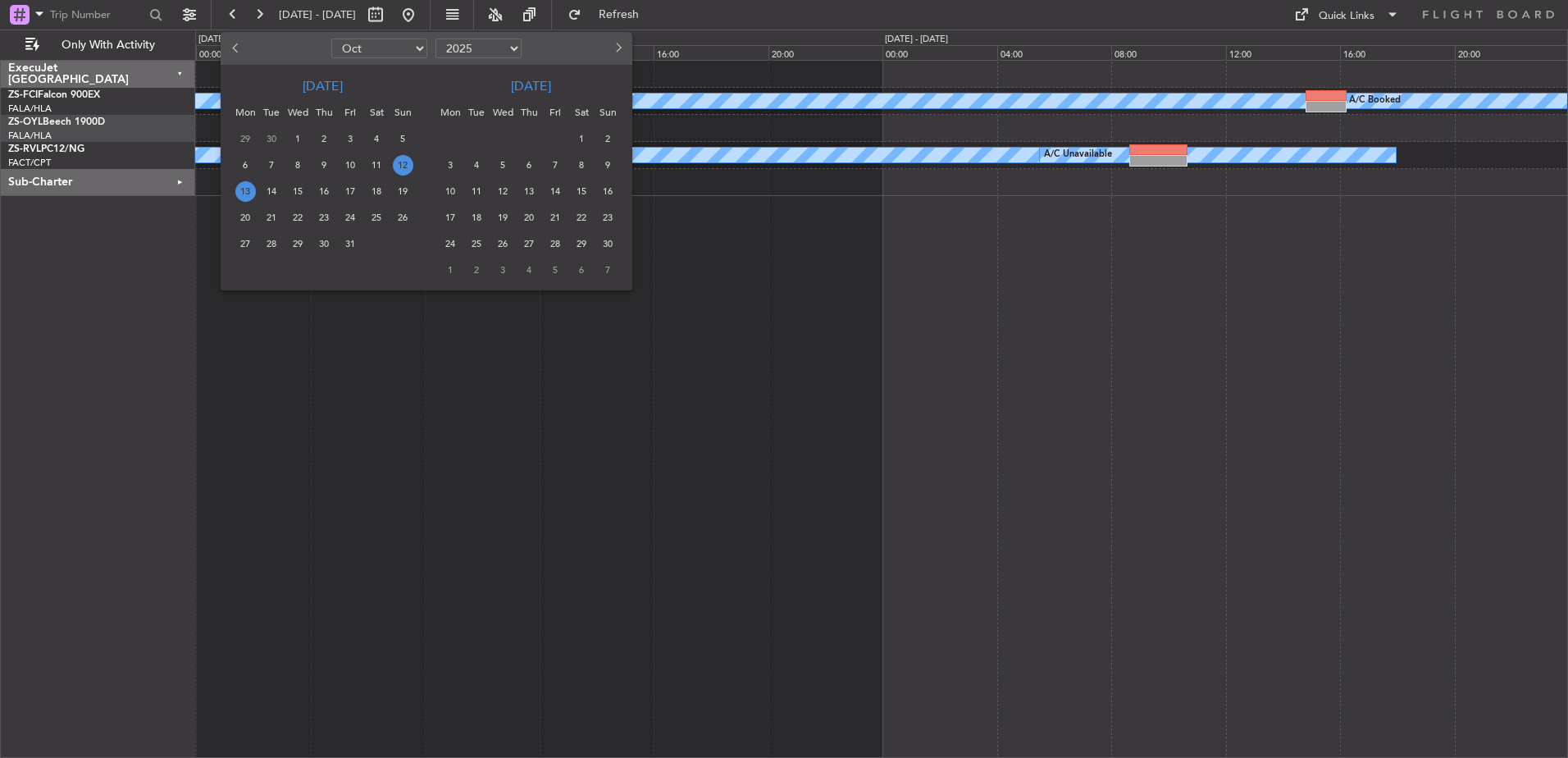
click at [250, 192] on span "13" at bounding box center [246, 191] width 20 height 20
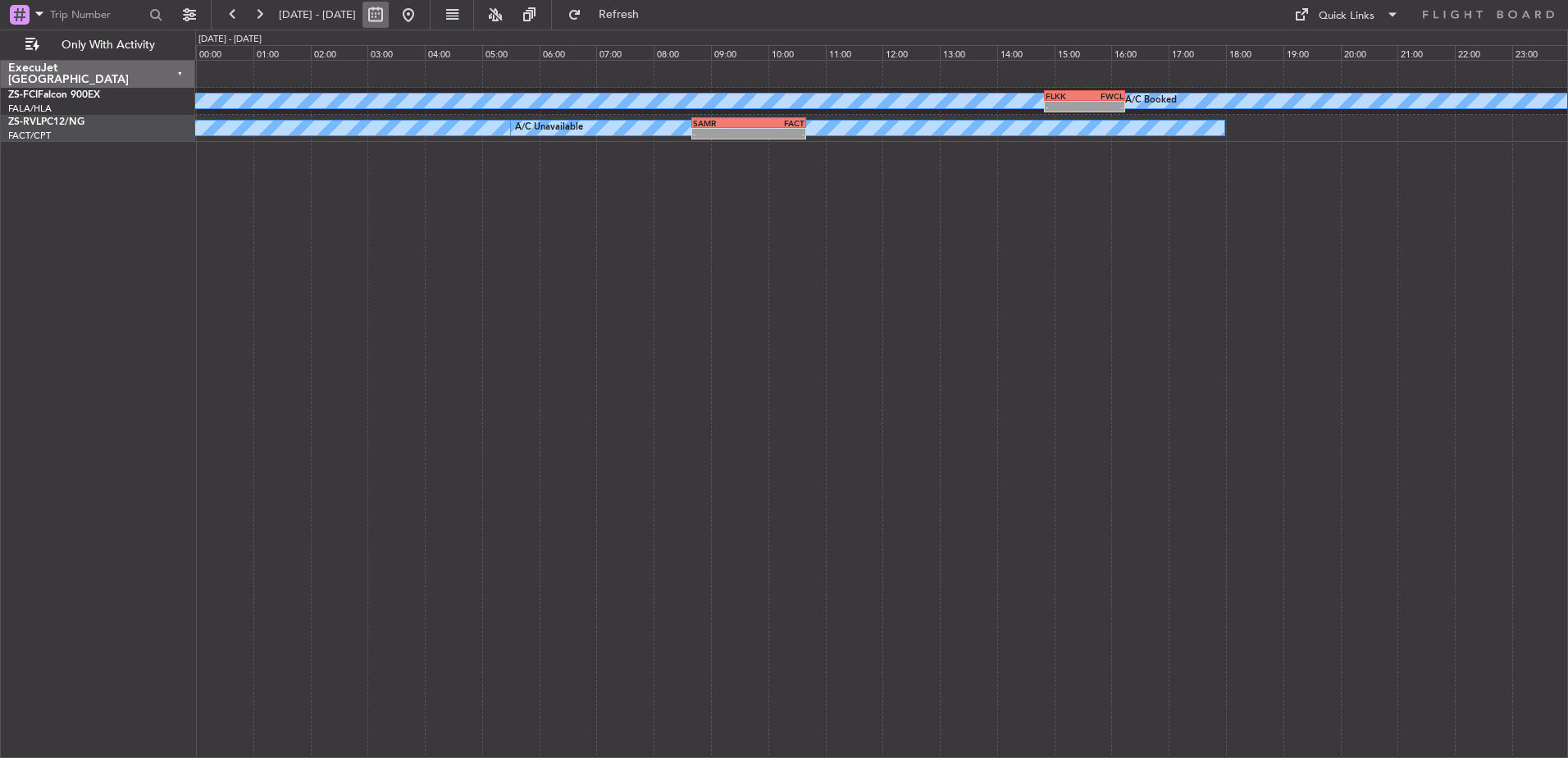
click at [388, 22] on button at bounding box center [375, 15] width 26 height 26
select select "10"
select select "2025"
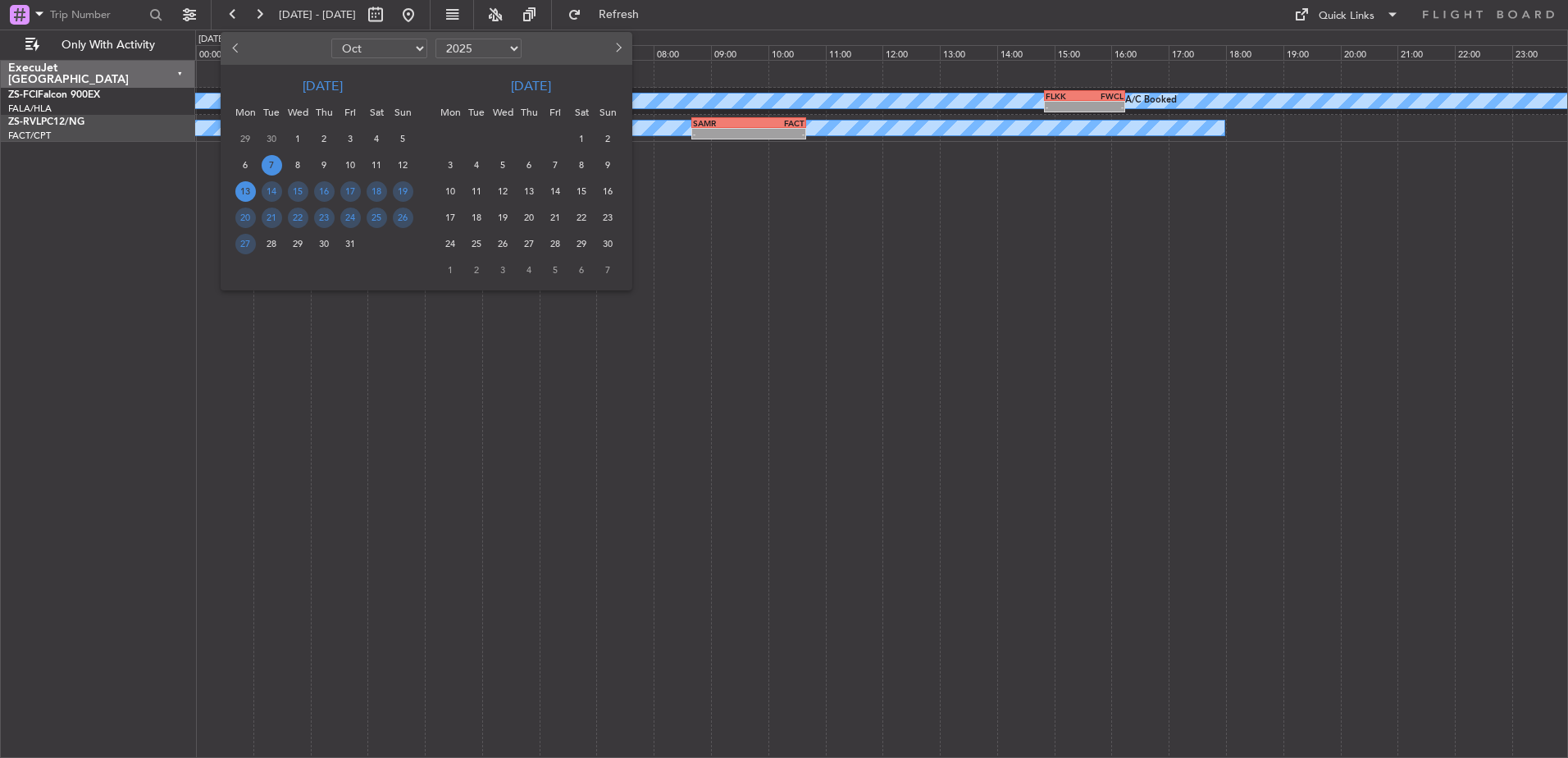
click at [275, 160] on span "7" at bounding box center [272, 165] width 20 height 20
click at [276, 160] on span "7" at bounding box center [272, 165] width 20 height 20
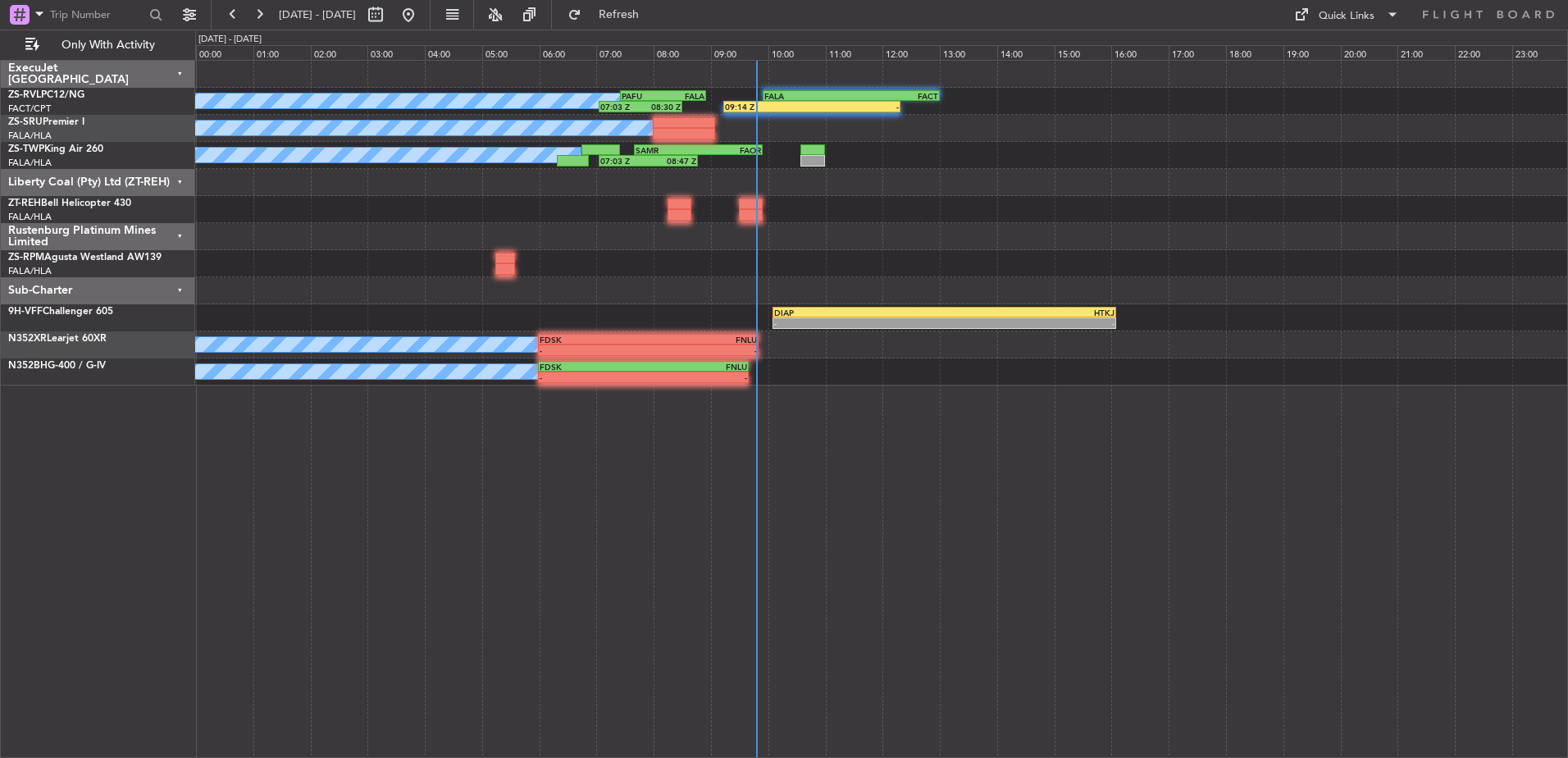
click at [184, 289] on div "Sub-Charter" at bounding box center [98, 290] width 194 height 27
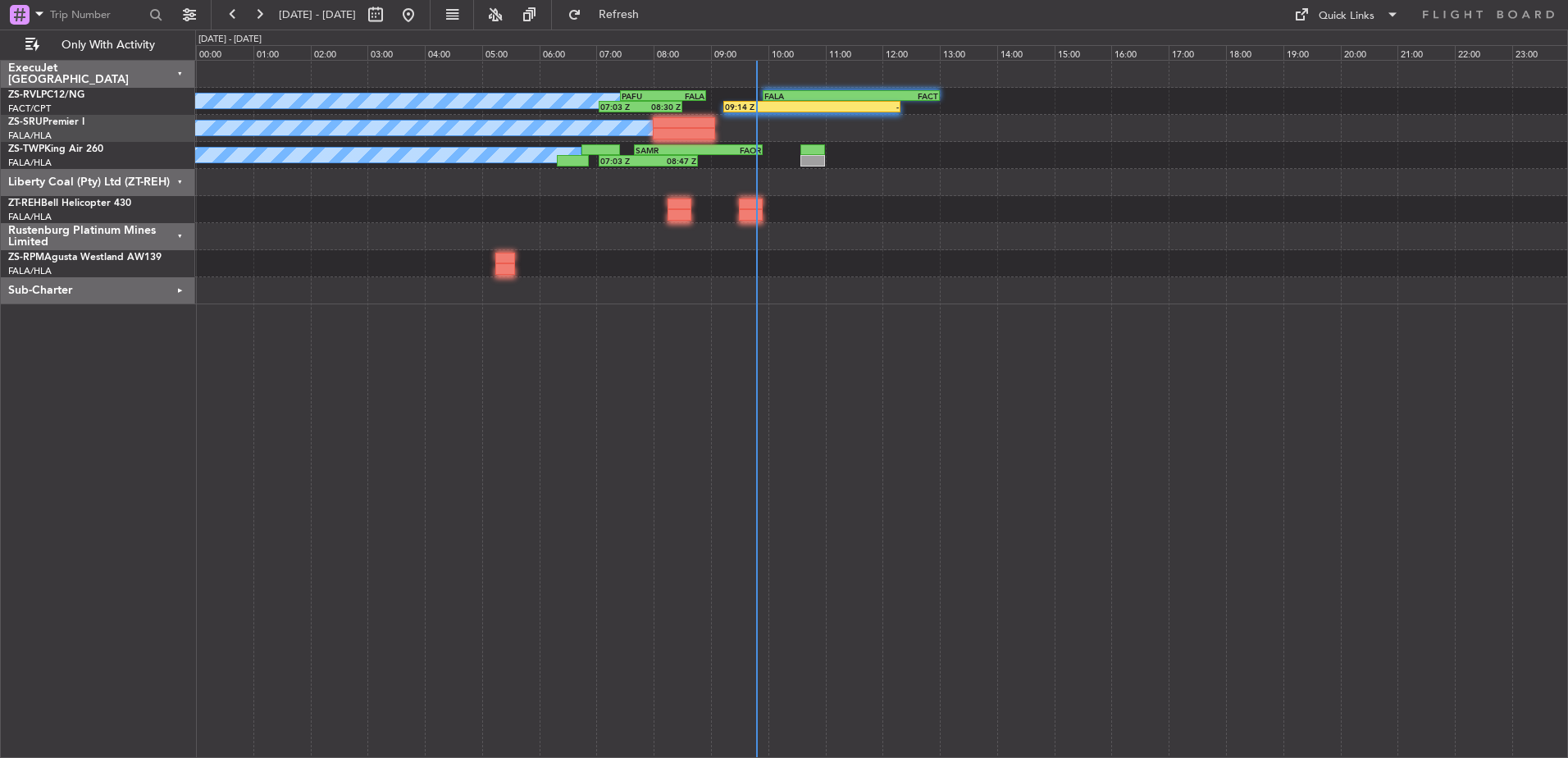
click at [179, 232] on div "Rustenburg Platinum Mines Limited" at bounding box center [98, 236] width 194 height 27
click at [178, 178] on div "Liberty Coal (Pty) Ltd (ZT-REH)" at bounding box center [98, 182] width 194 height 27
